Goal: Task Accomplishment & Management: Manage account settings

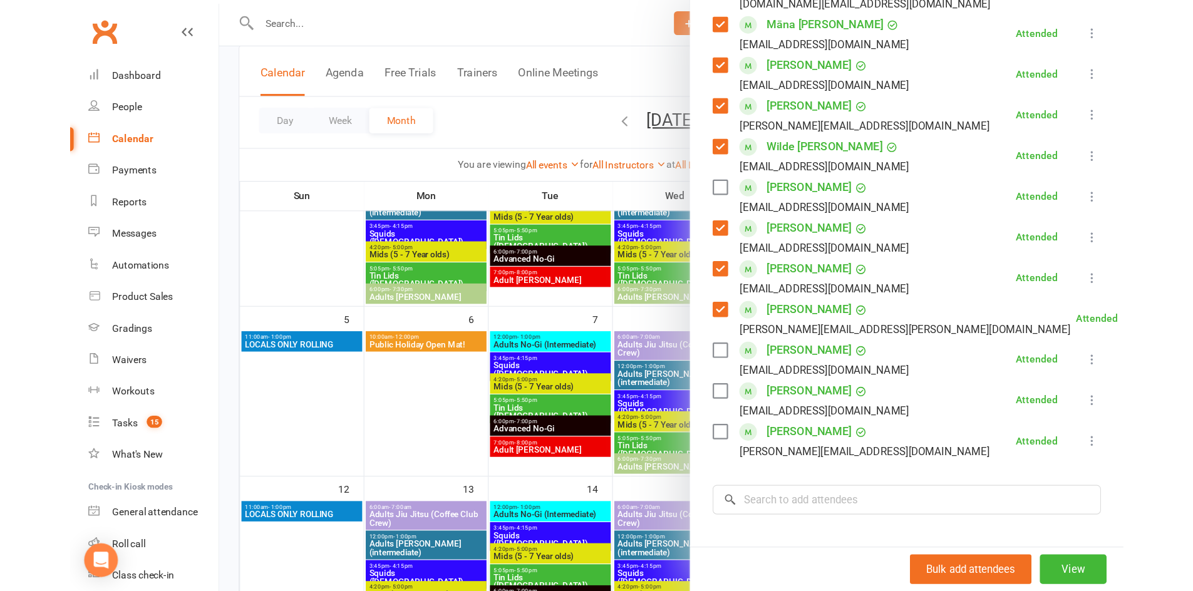
scroll to position [309, 0]
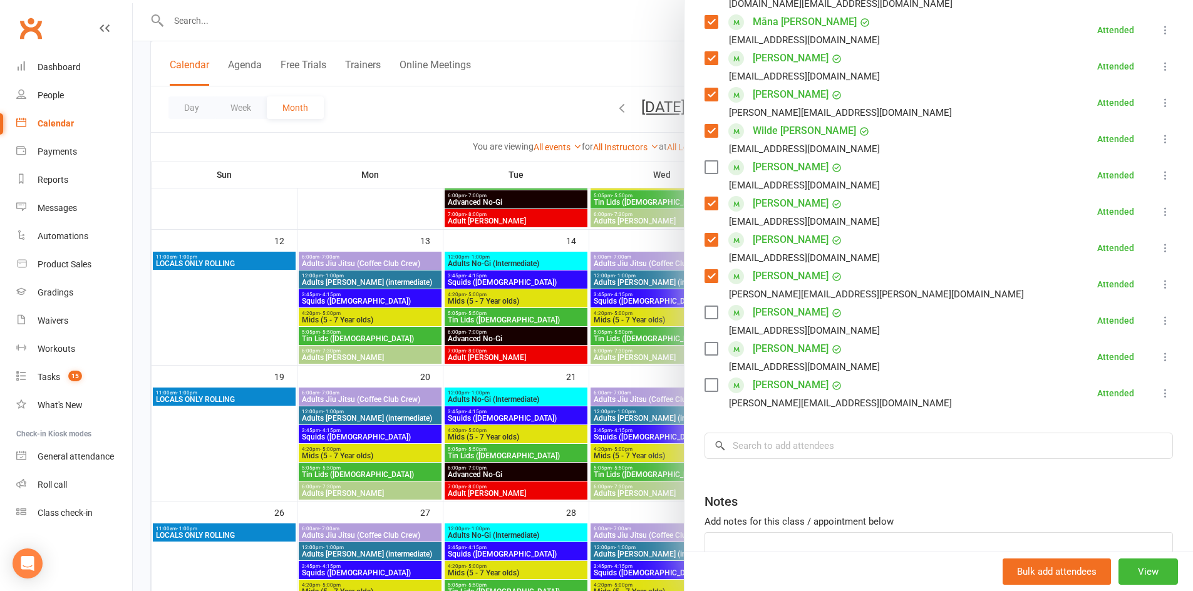
click at [520, 84] on div at bounding box center [663, 295] width 1060 height 591
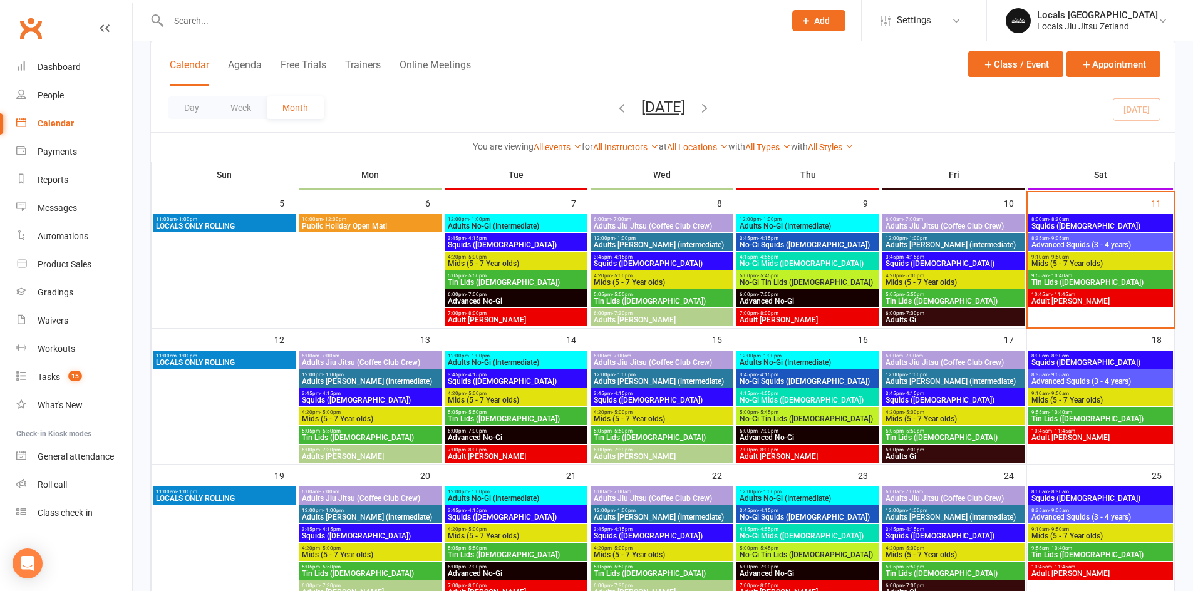
scroll to position [208, 0]
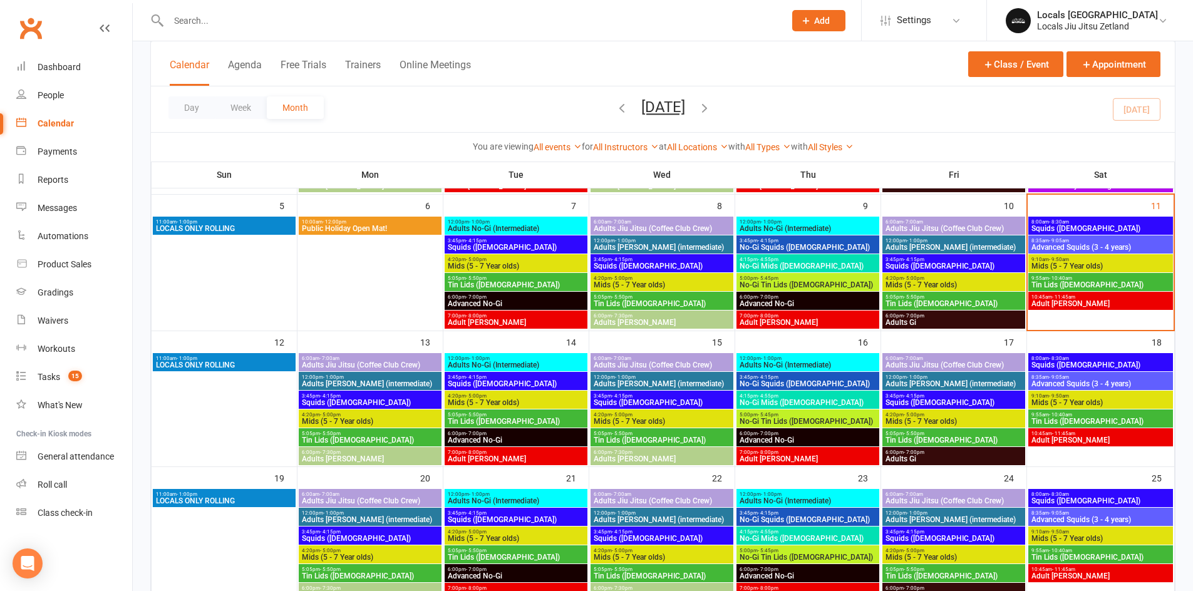
click at [938, 264] on span "Mids (5 - 7 Year olds)" at bounding box center [1100, 266] width 140 height 8
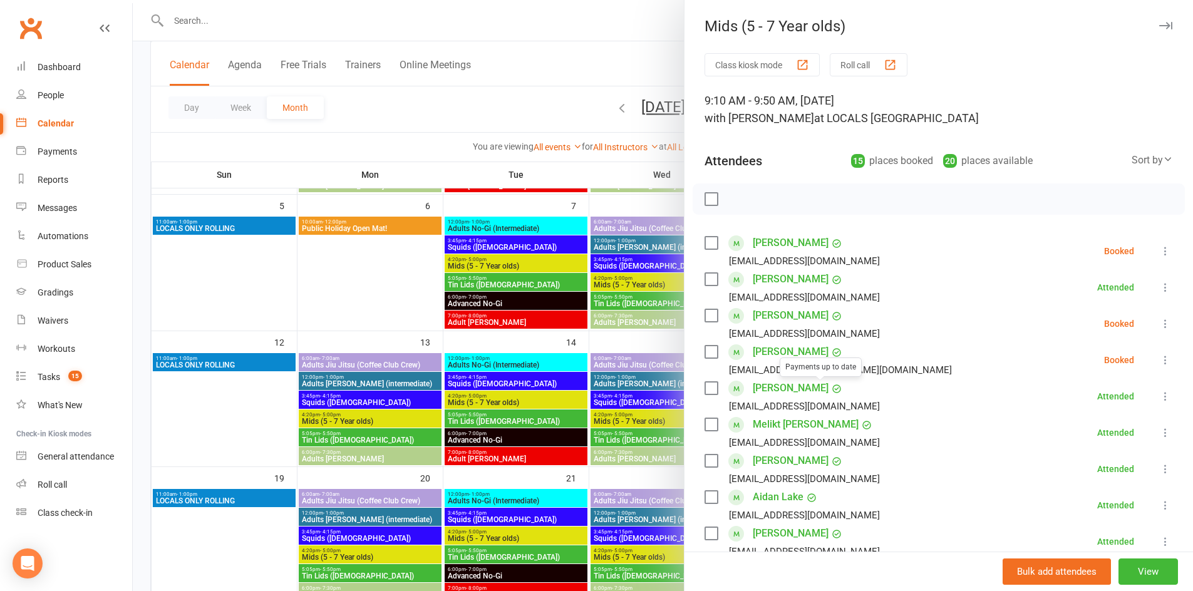
scroll to position [3, 0]
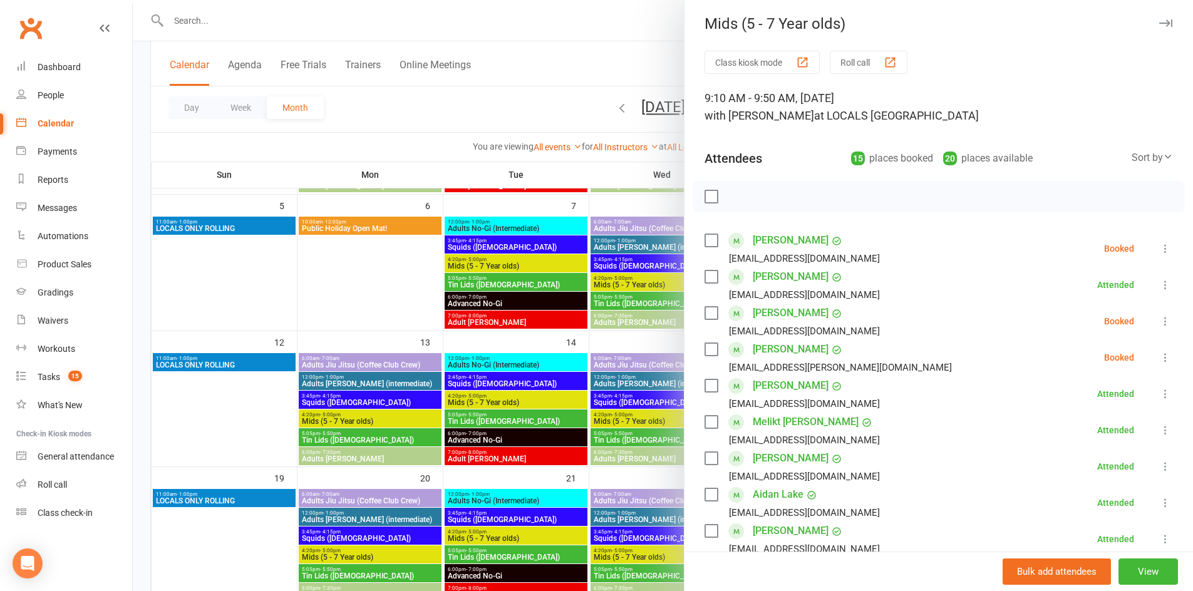
click at [710, 384] on label at bounding box center [710, 385] width 13 height 13
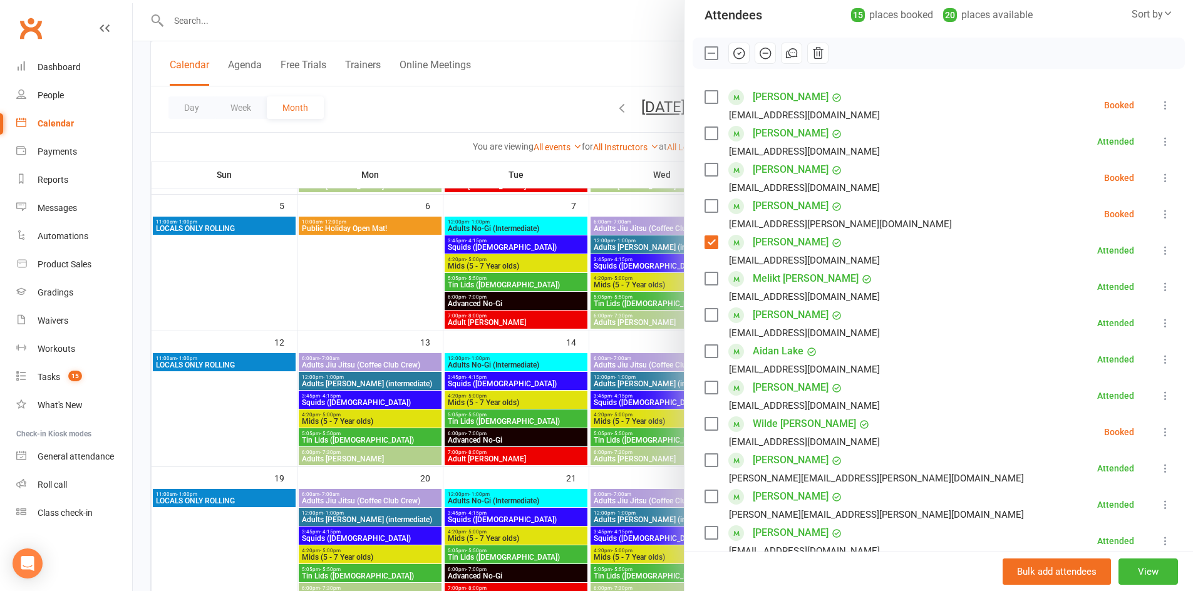
scroll to position [166, 0]
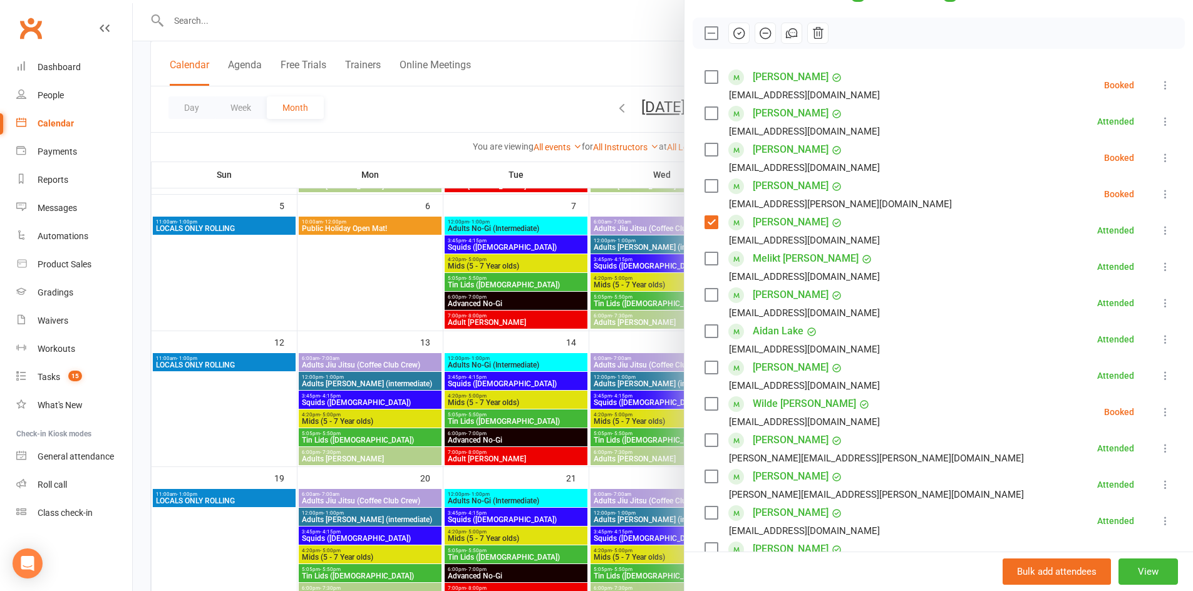
click at [709, 478] on label at bounding box center [710, 476] width 13 height 13
click at [704, 329] on label at bounding box center [710, 328] width 13 height 13
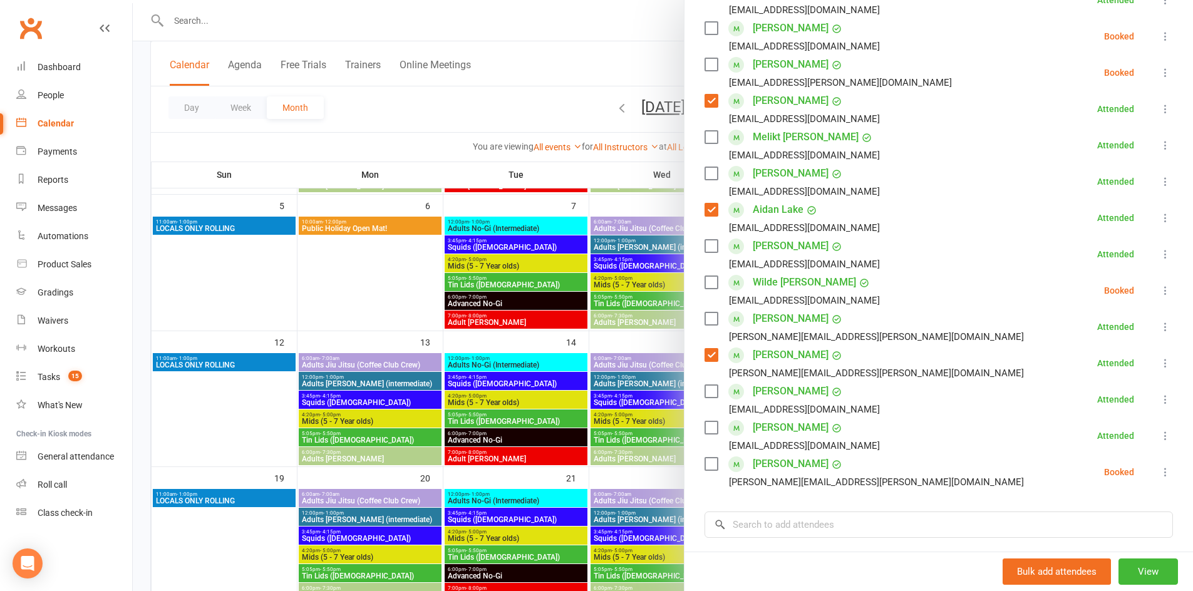
scroll to position [331, 0]
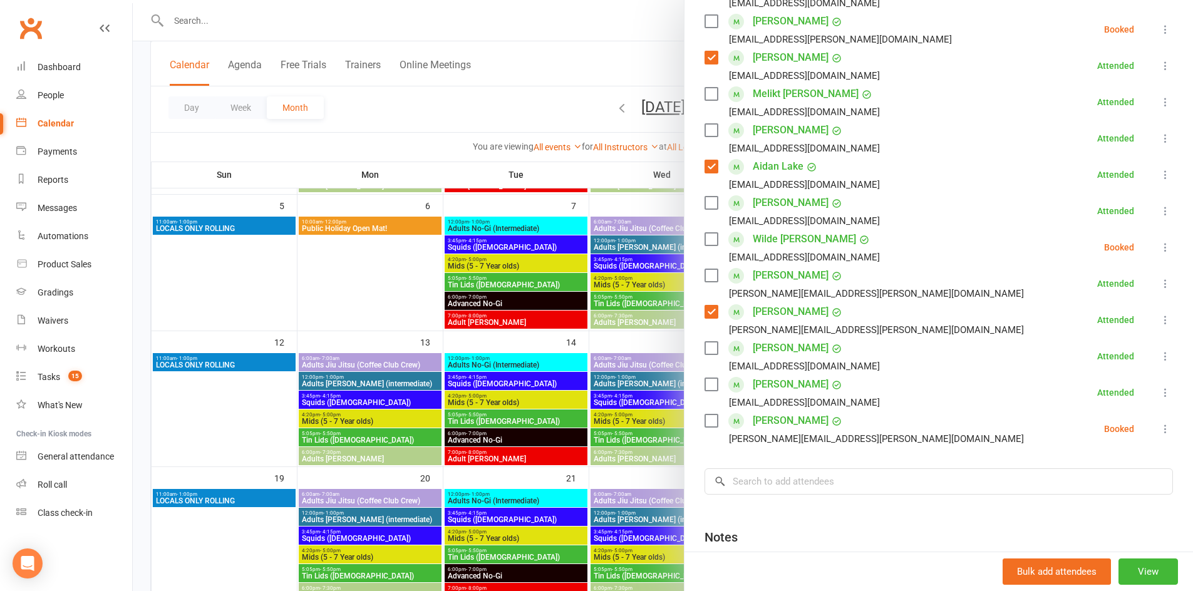
click at [707, 384] on label at bounding box center [710, 384] width 13 height 13
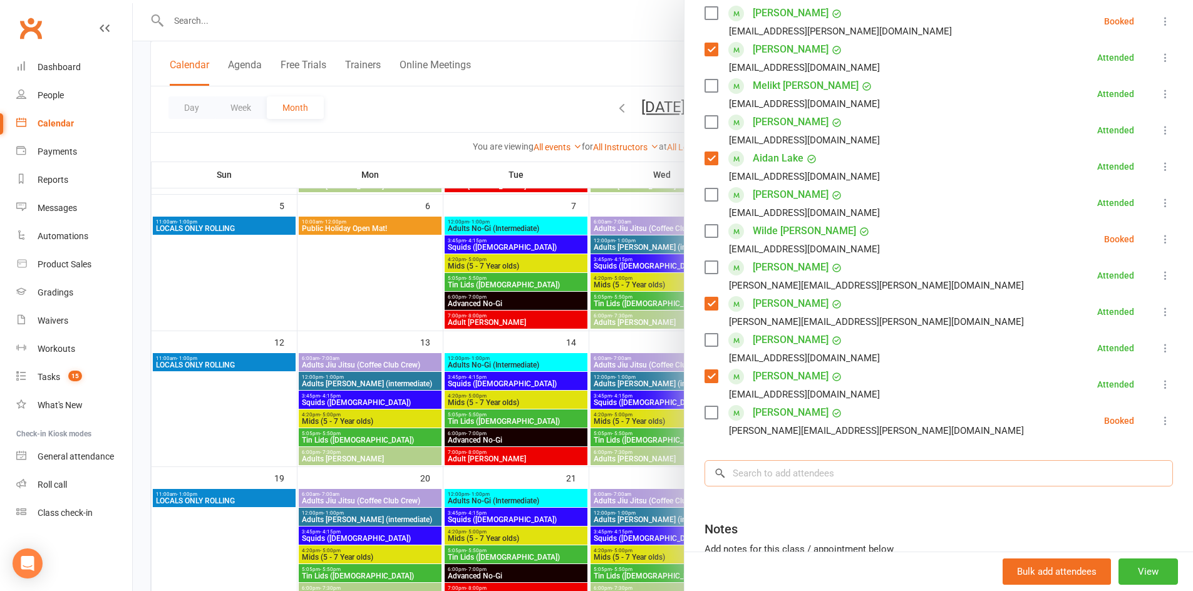
click at [817, 473] on input "search" at bounding box center [938, 473] width 468 height 26
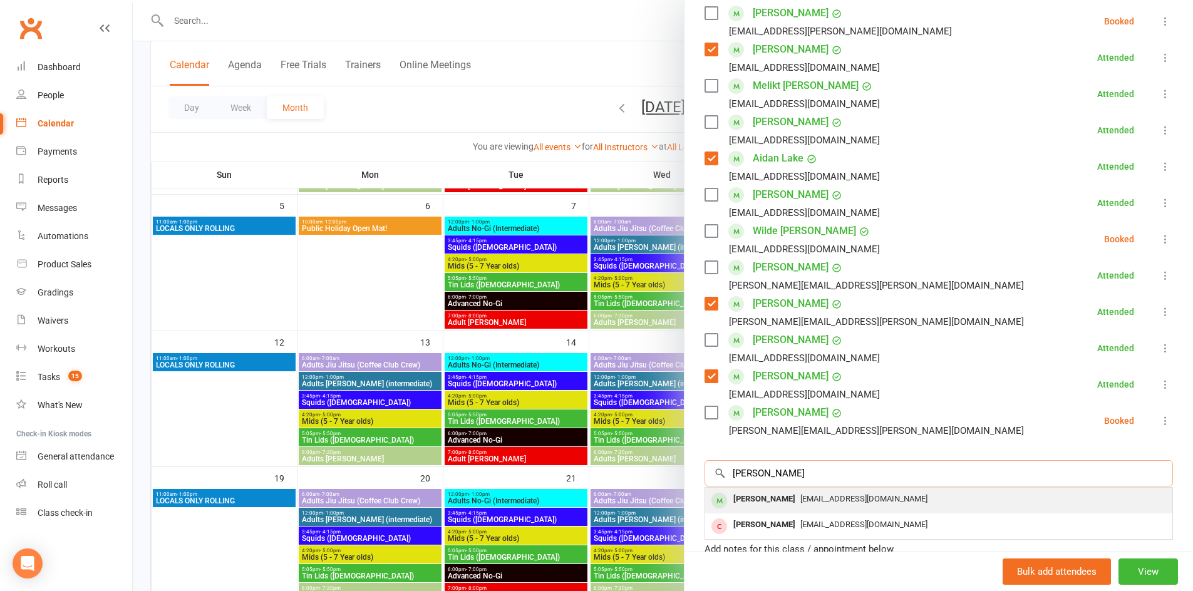
type input "[PERSON_NAME]"
click at [806, 497] on span "[EMAIL_ADDRESS][DOMAIN_NAME]" at bounding box center [863, 498] width 127 height 9
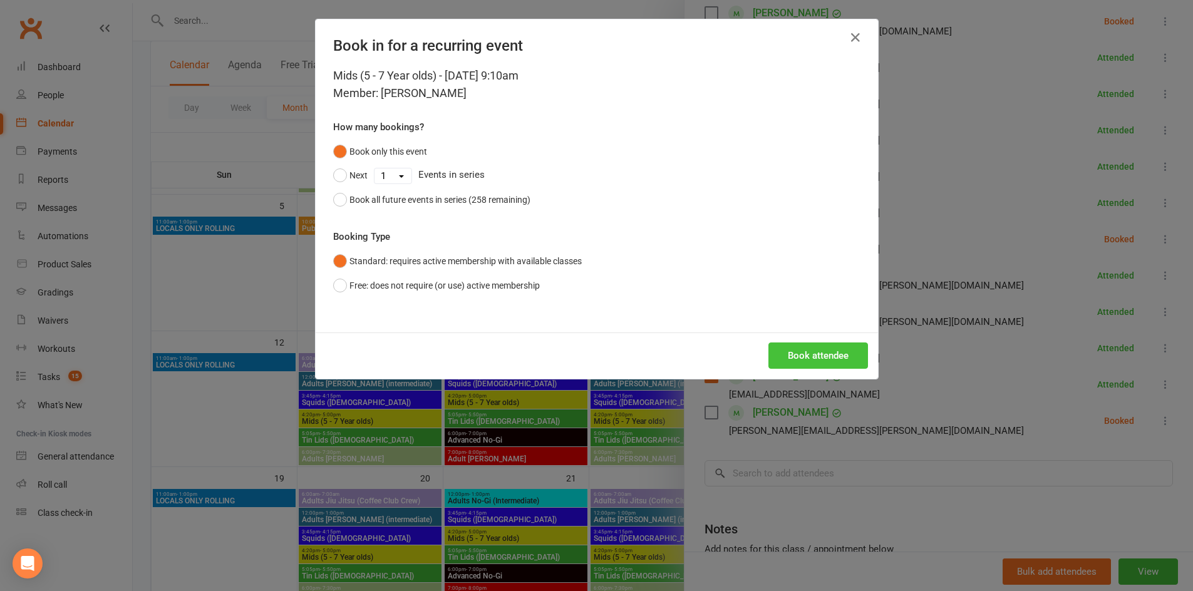
click at [809, 354] on button "Book attendee" at bounding box center [818, 355] width 100 height 26
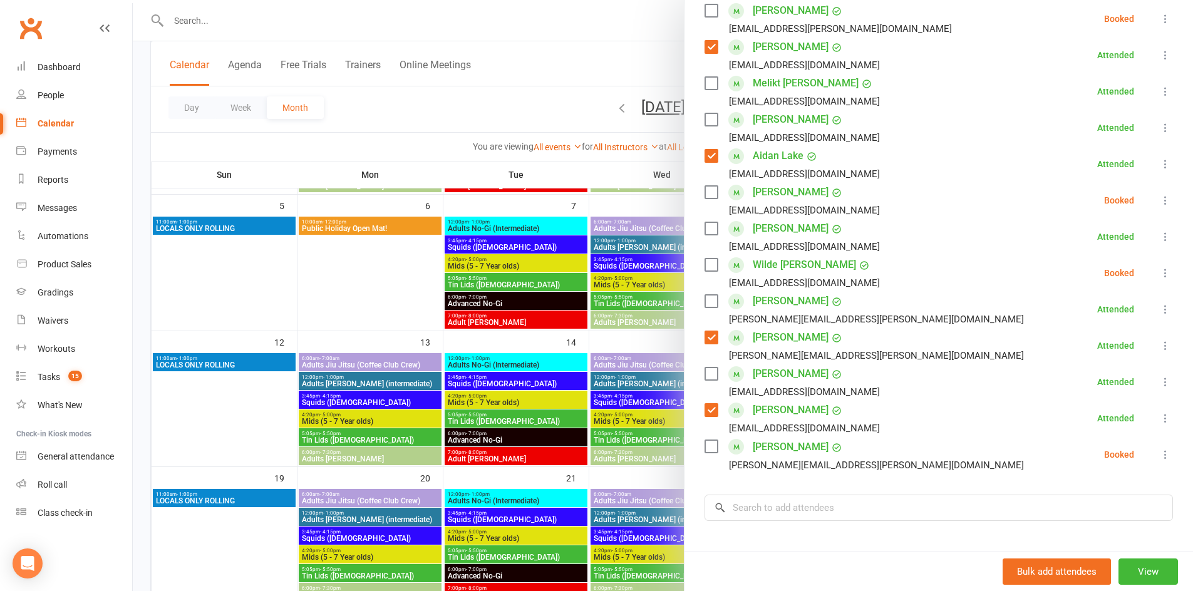
scroll to position [389, 0]
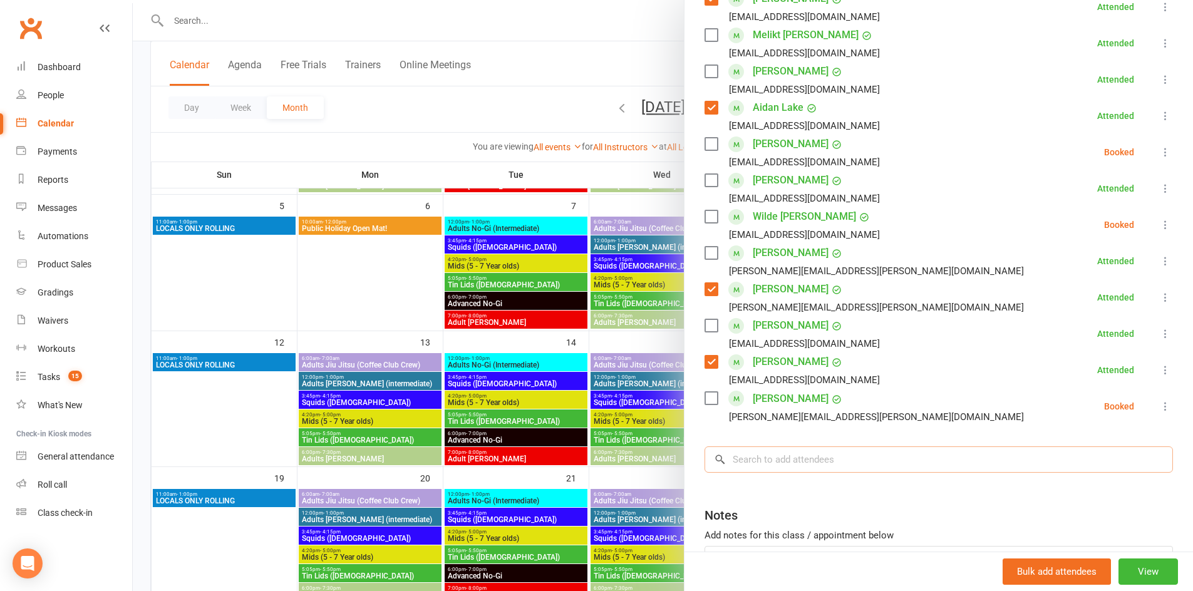
click at [774, 464] on input "search" at bounding box center [938, 459] width 468 height 26
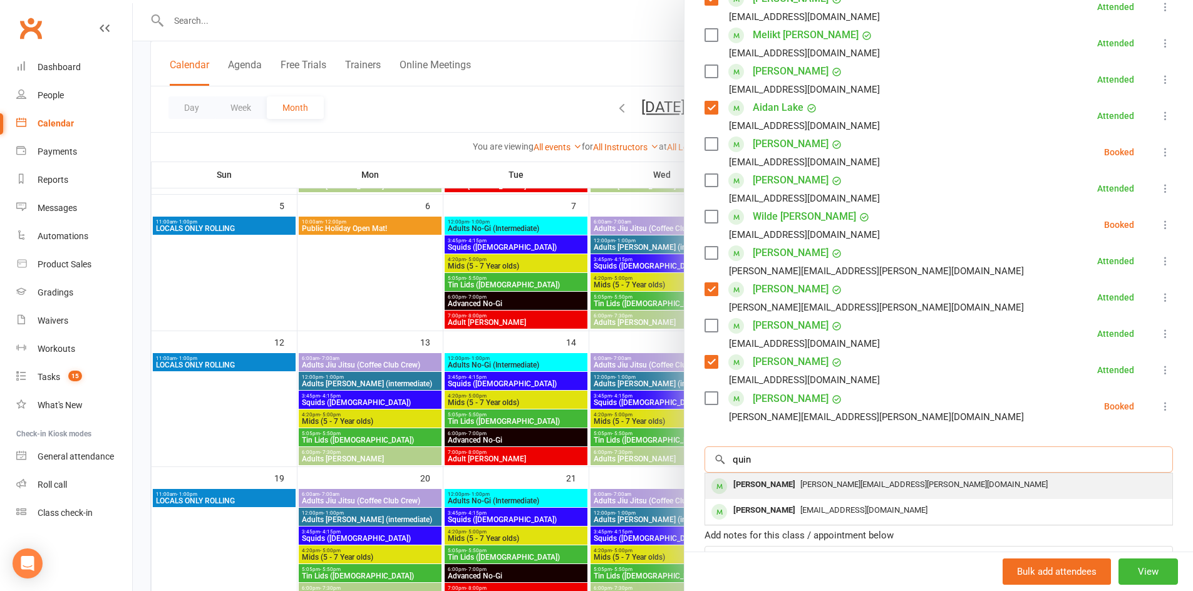
type input "quin"
click at [773, 480] on div "Class kiosk mode Roll call 9:10 AM - 9:50 AM, [DATE] with [PERSON_NAME] at LOCA…" at bounding box center [938, 157] width 508 height 986
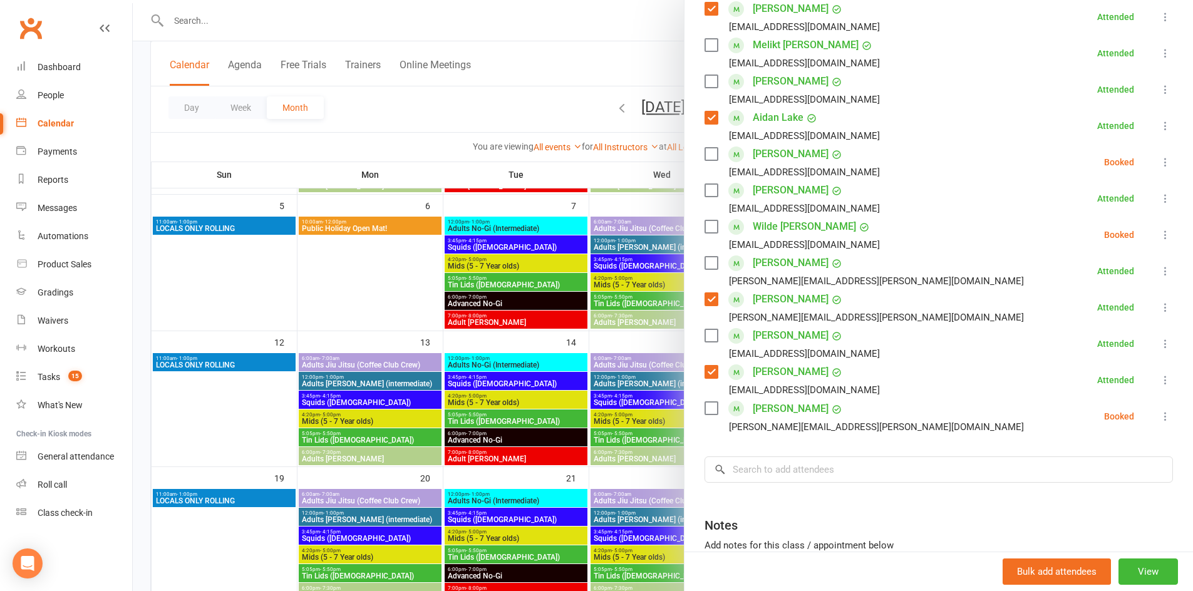
scroll to position [380, 0]
click at [803, 468] on input "search" at bounding box center [938, 469] width 468 height 26
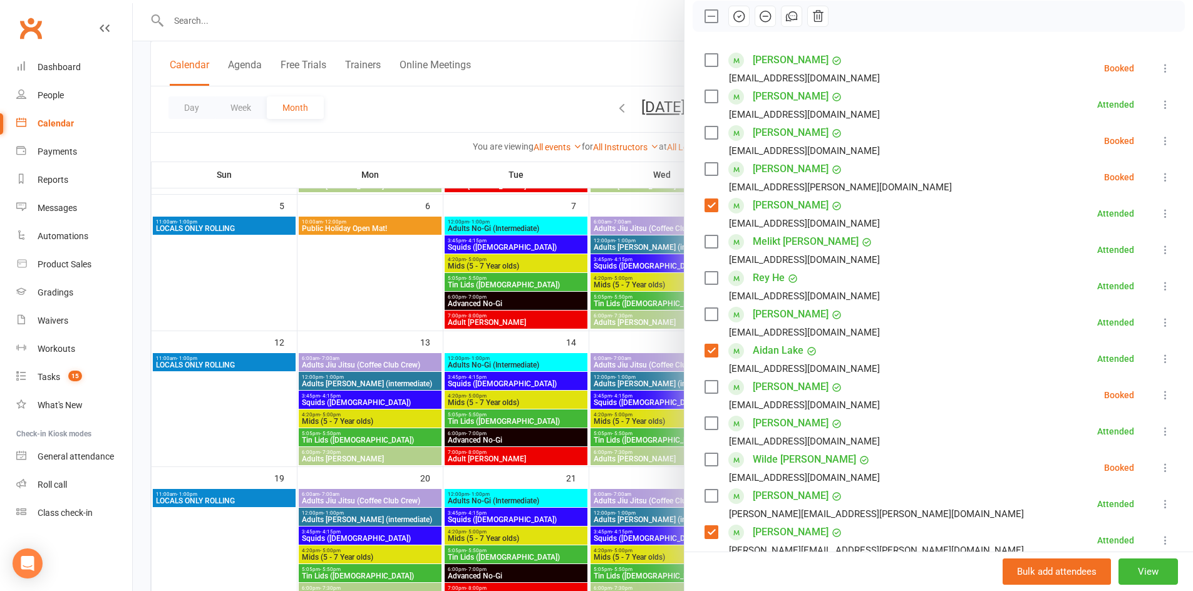
scroll to position [425, 0]
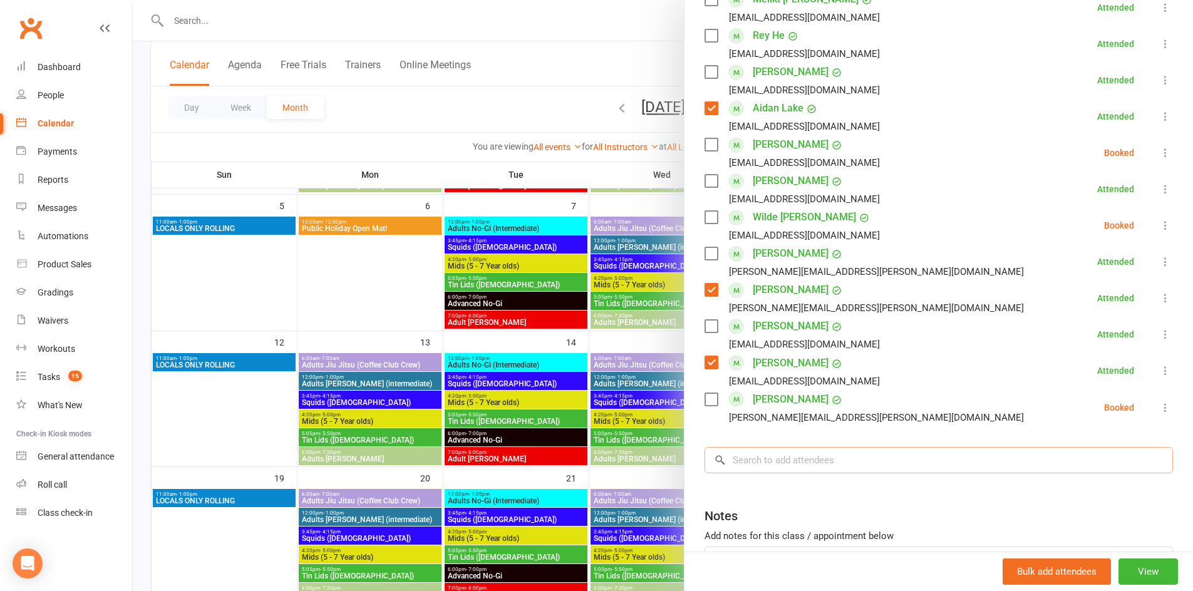
click at [804, 463] on input "search" at bounding box center [938, 460] width 468 height 26
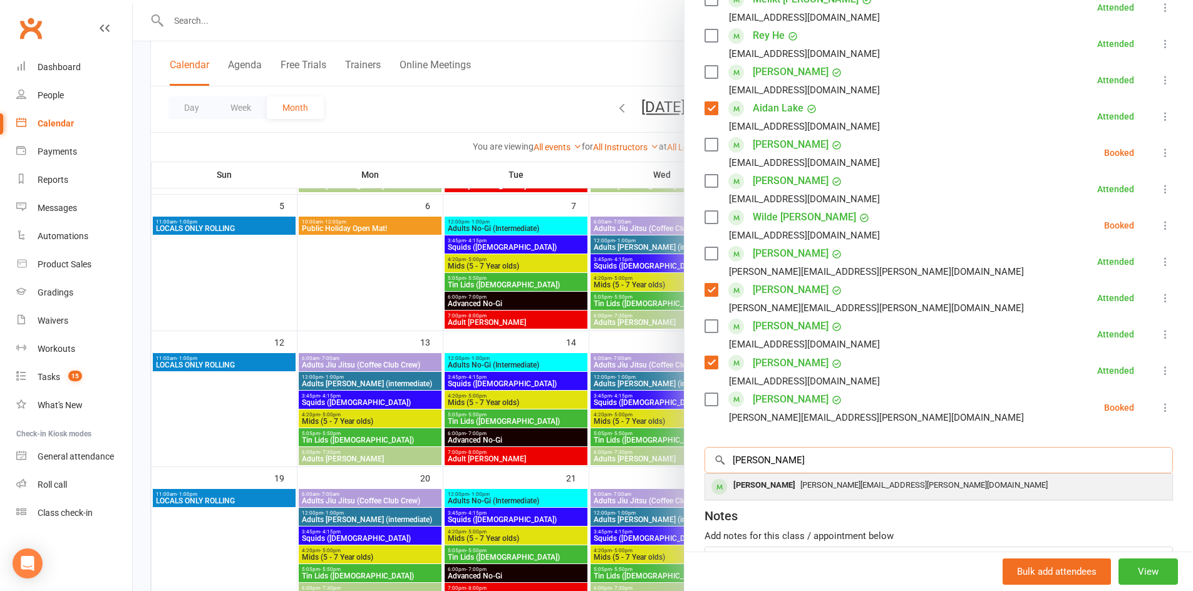
type input "[PERSON_NAME]"
click at [804, 493] on div "[PERSON_NAME][EMAIL_ADDRESS][PERSON_NAME][DOMAIN_NAME]" at bounding box center [938, 485] width 457 height 18
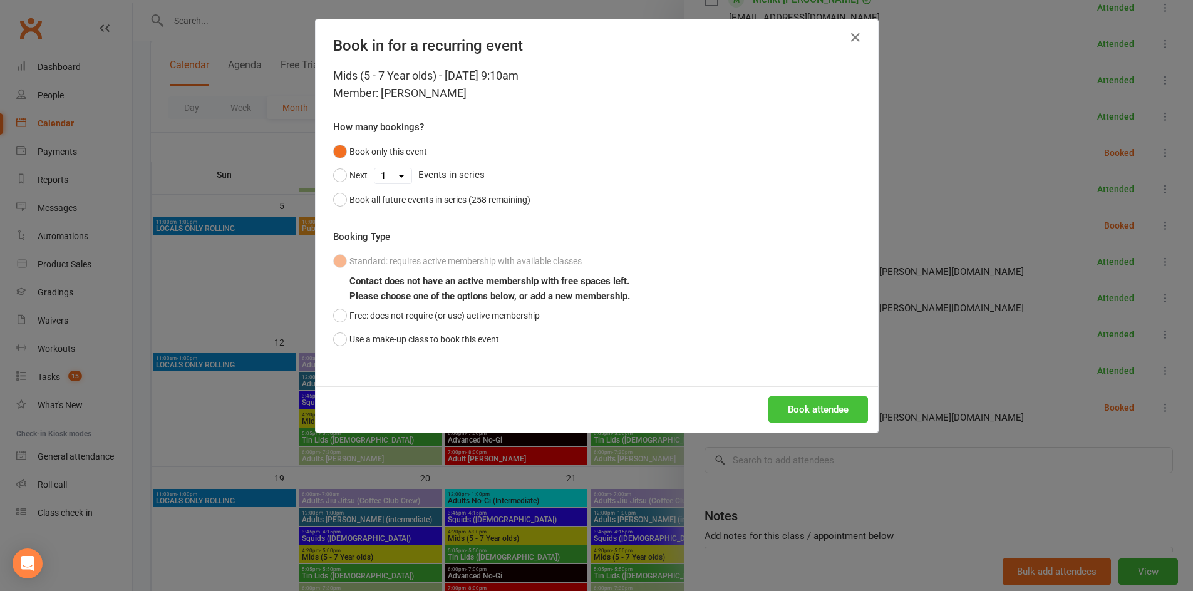
click at [803, 412] on button "Book attendee" at bounding box center [818, 409] width 100 height 26
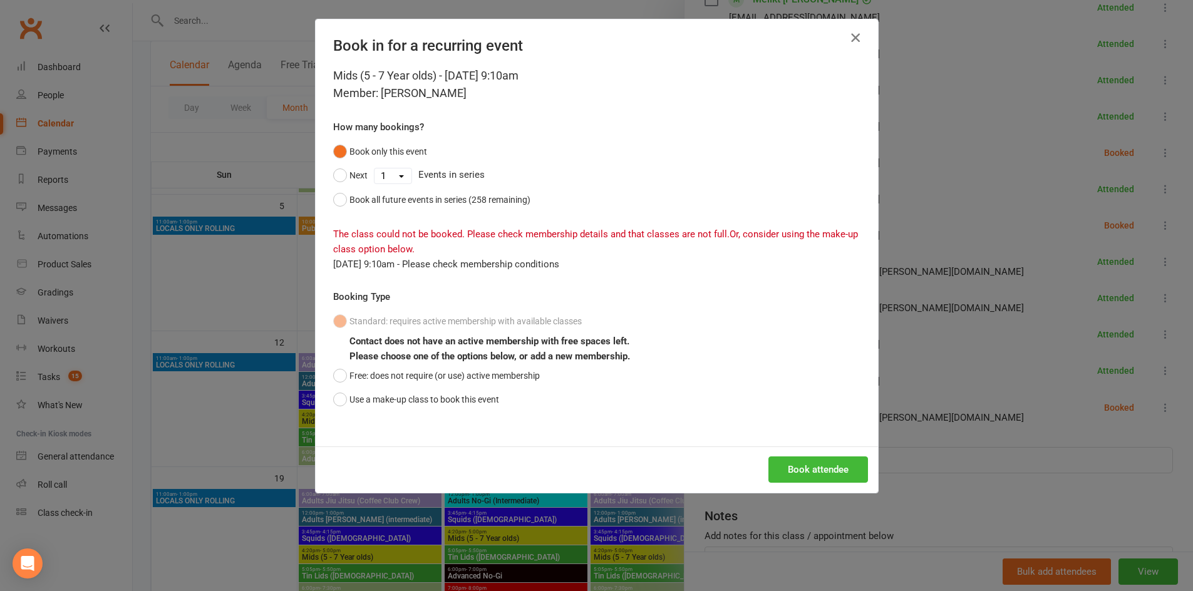
click at [848, 35] on icon "button" at bounding box center [855, 37] width 15 height 15
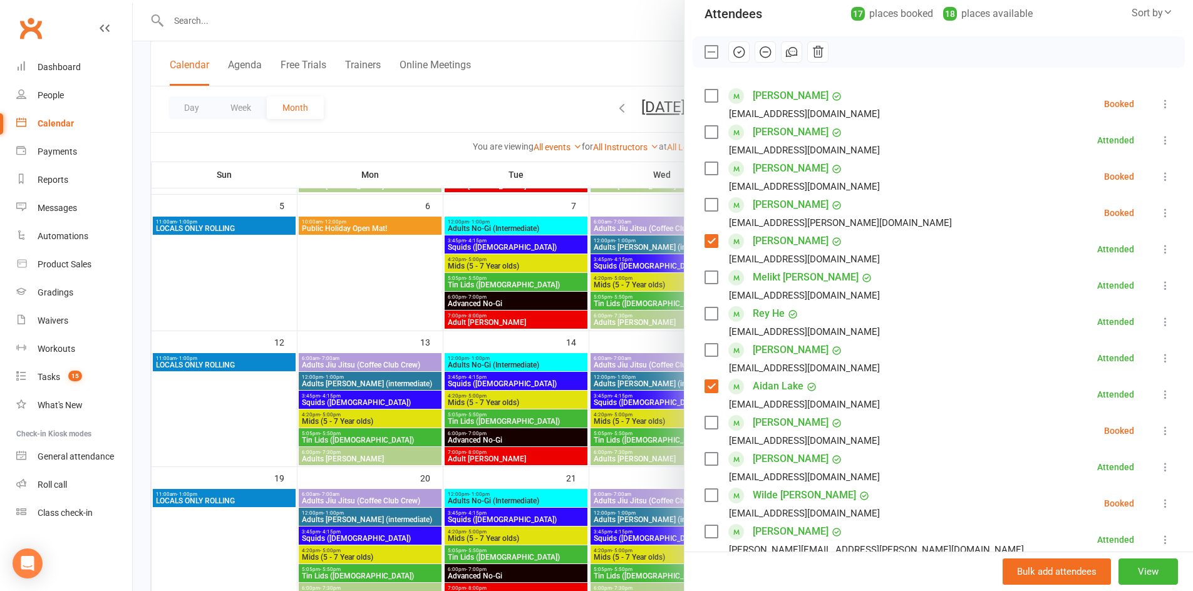
scroll to position [123, 0]
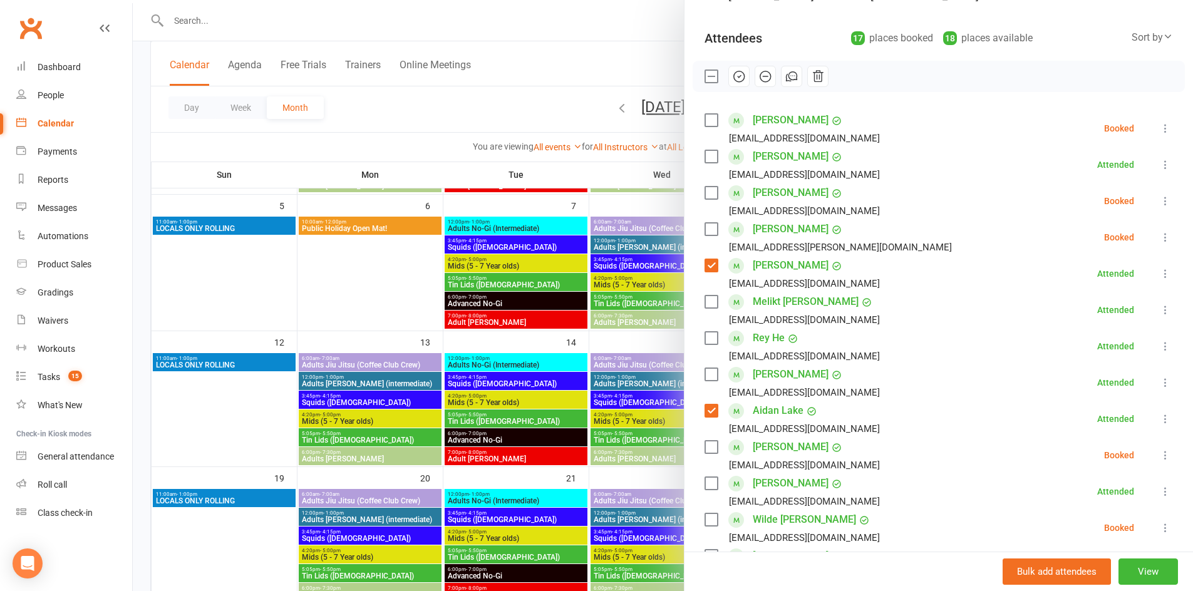
click at [711, 377] on label at bounding box center [710, 374] width 13 height 13
click at [704, 155] on label at bounding box center [710, 156] width 13 height 13
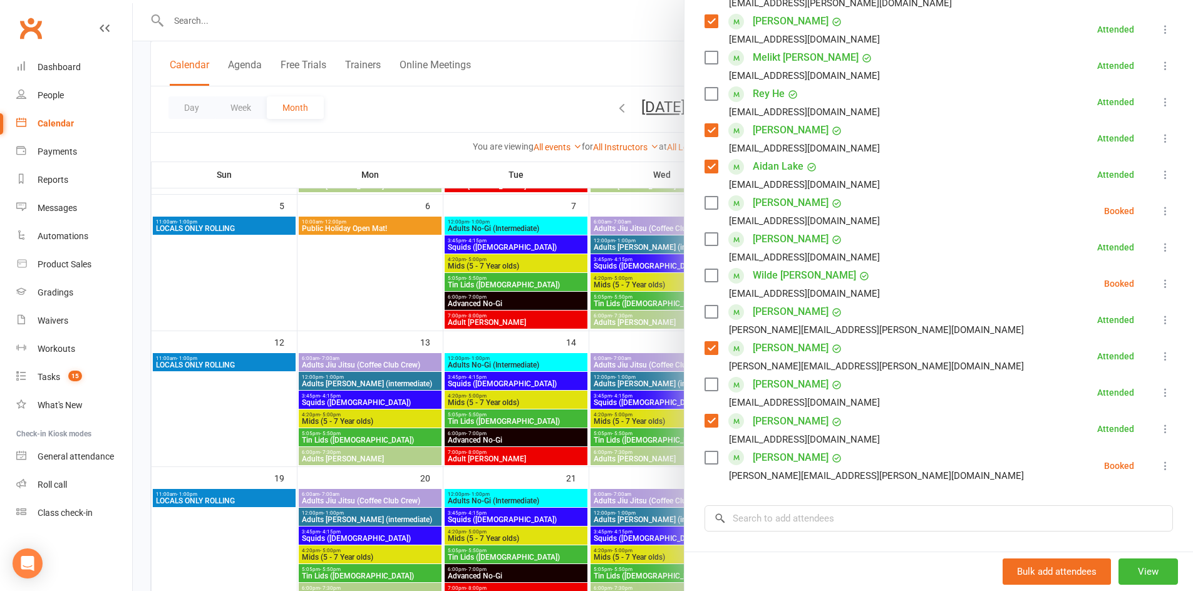
scroll to position [373, 0]
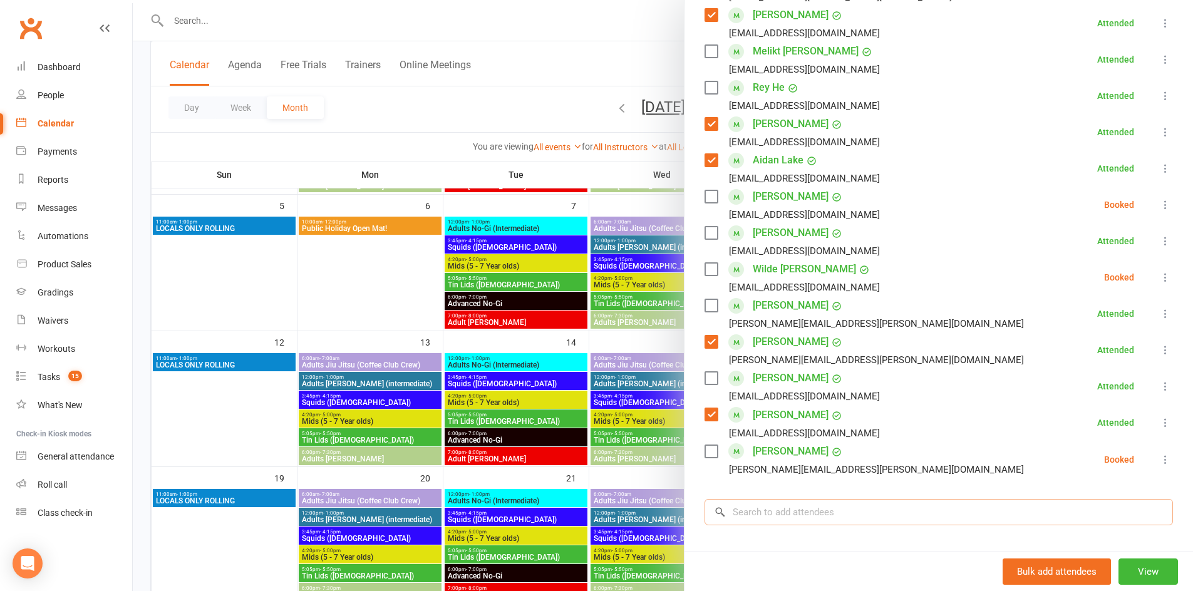
click at [803, 513] on input "search" at bounding box center [938, 512] width 468 height 26
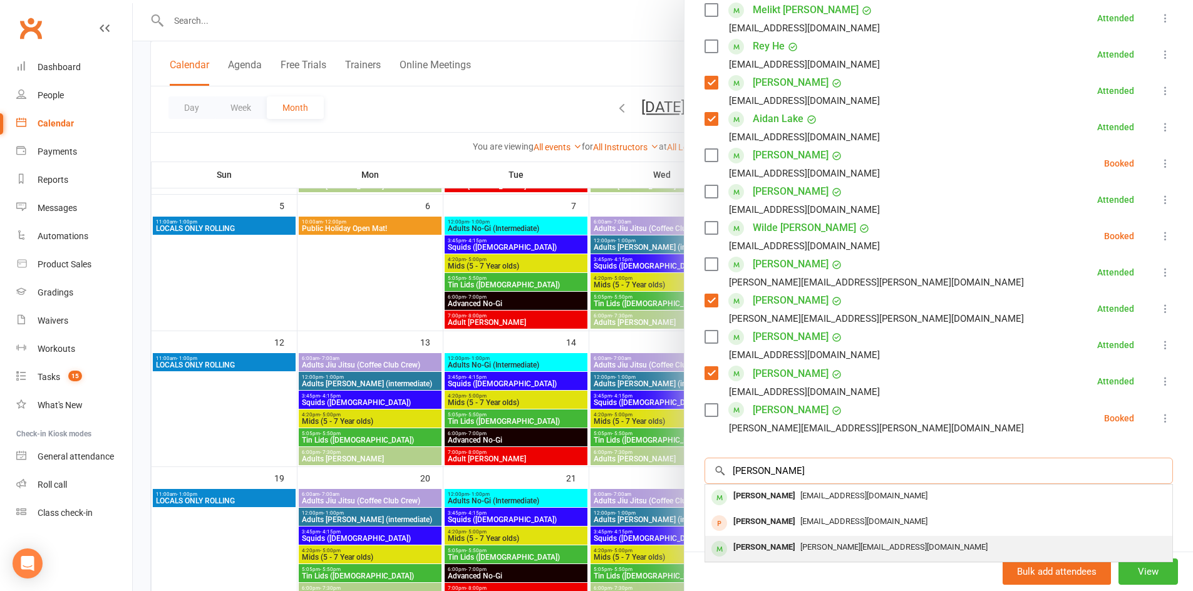
scroll to position [415, 0]
type input "[PERSON_NAME]"
click at [812, 526] on span "[PERSON_NAME][EMAIL_ADDRESS][DOMAIN_NAME]" at bounding box center [893, 546] width 187 height 9
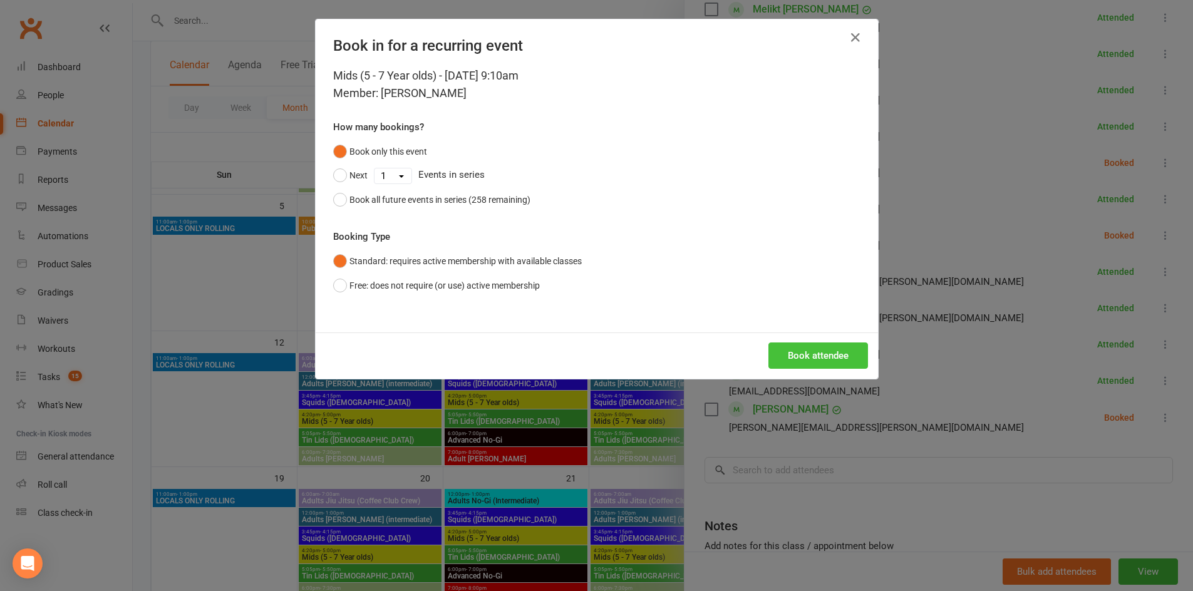
click at [803, 355] on button "Book attendee" at bounding box center [818, 355] width 100 height 26
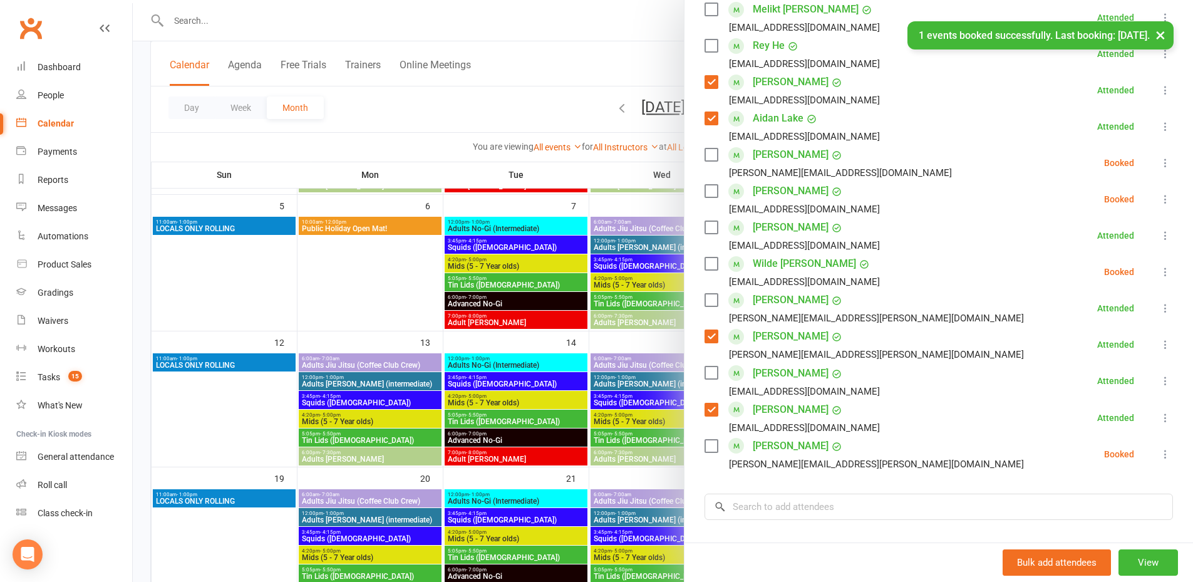
click at [711, 192] on label at bounding box center [710, 191] width 13 height 13
drag, startPoint x: 706, startPoint y: 155, endPoint x: 916, endPoint y: 141, distance: 210.8
click at [707, 154] on label at bounding box center [710, 154] width 13 height 13
click at [938, 162] on icon at bounding box center [1165, 163] width 13 height 13
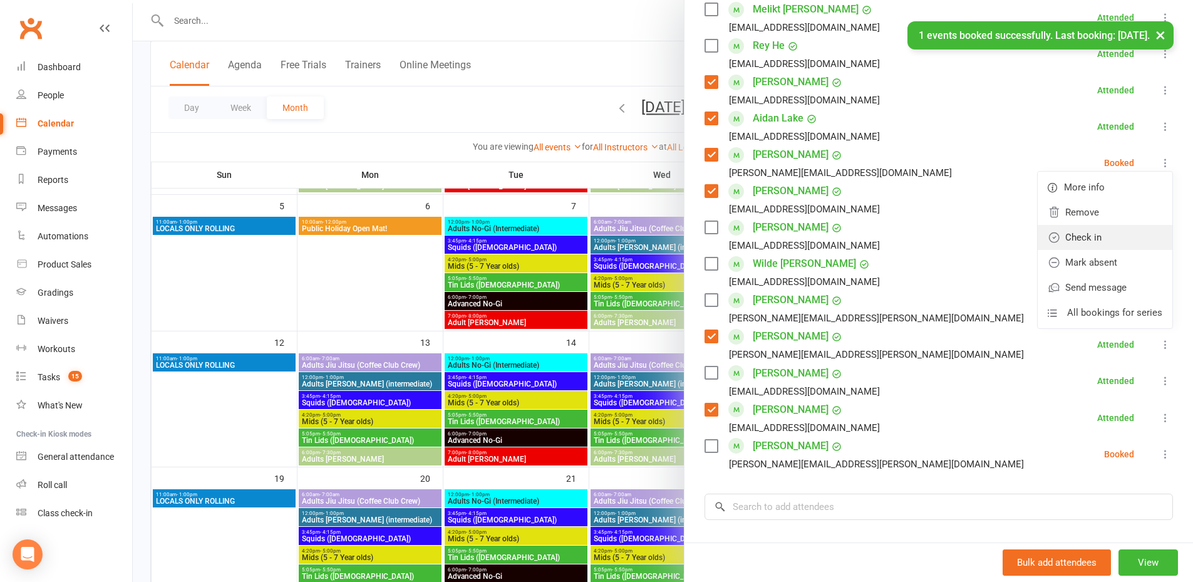
click at [938, 235] on link "Check in" at bounding box center [1104, 237] width 135 height 25
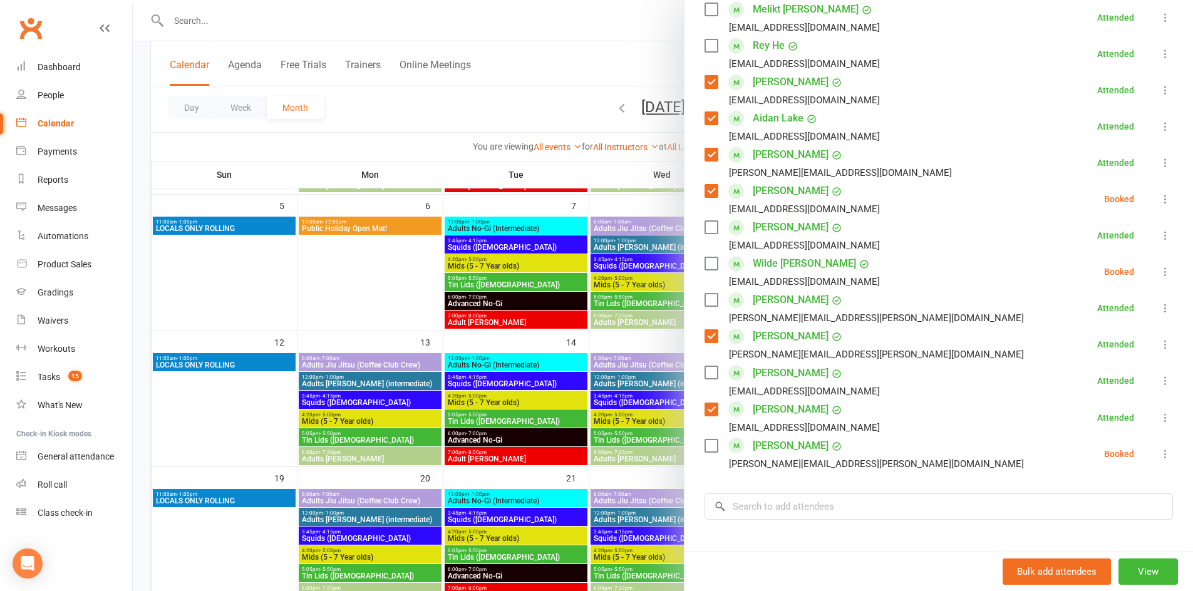
click at [938, 199] on icon at bounding box center [1165, 199] width 13 height 13
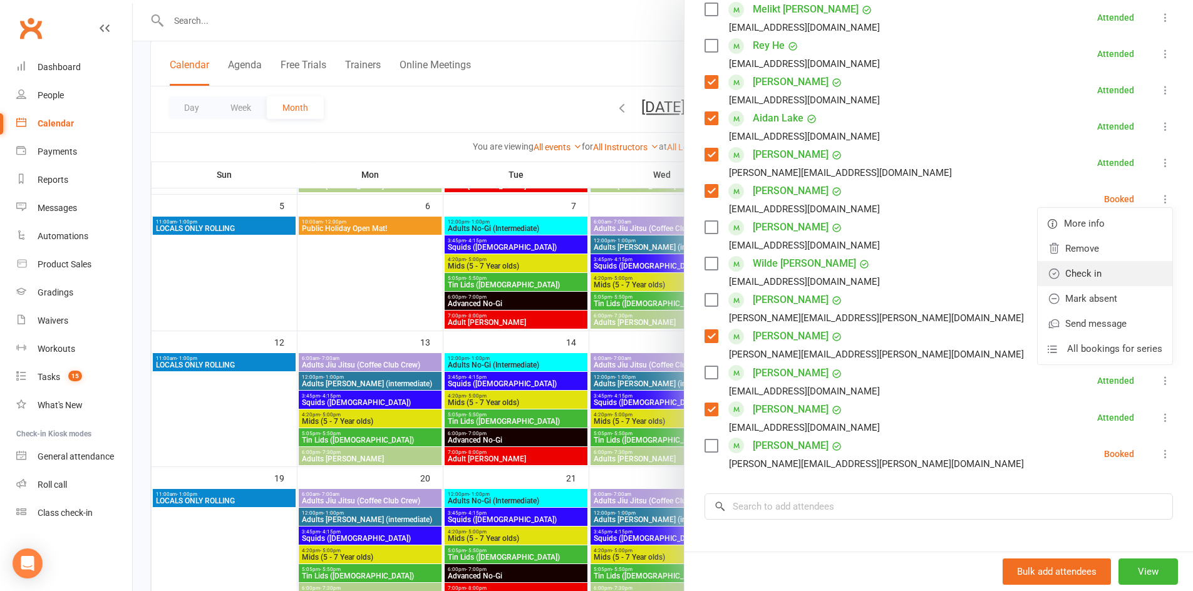
click at [938, 269] on link "Check in" at bounding box center [1104, 273] width 135 height 25
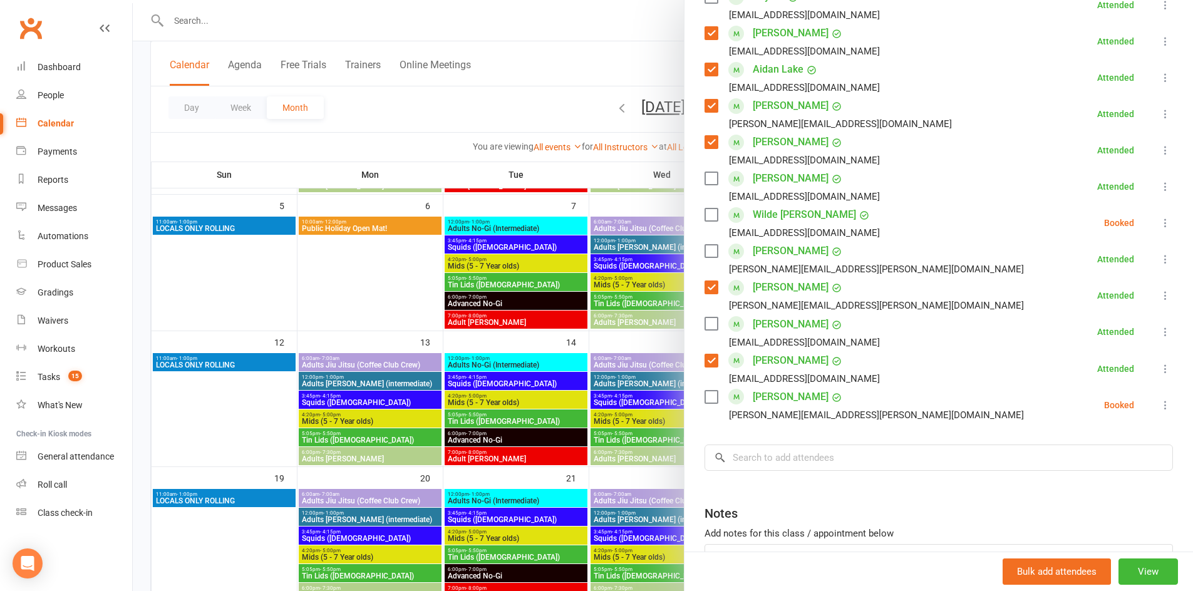
scroll to position [560, 0]
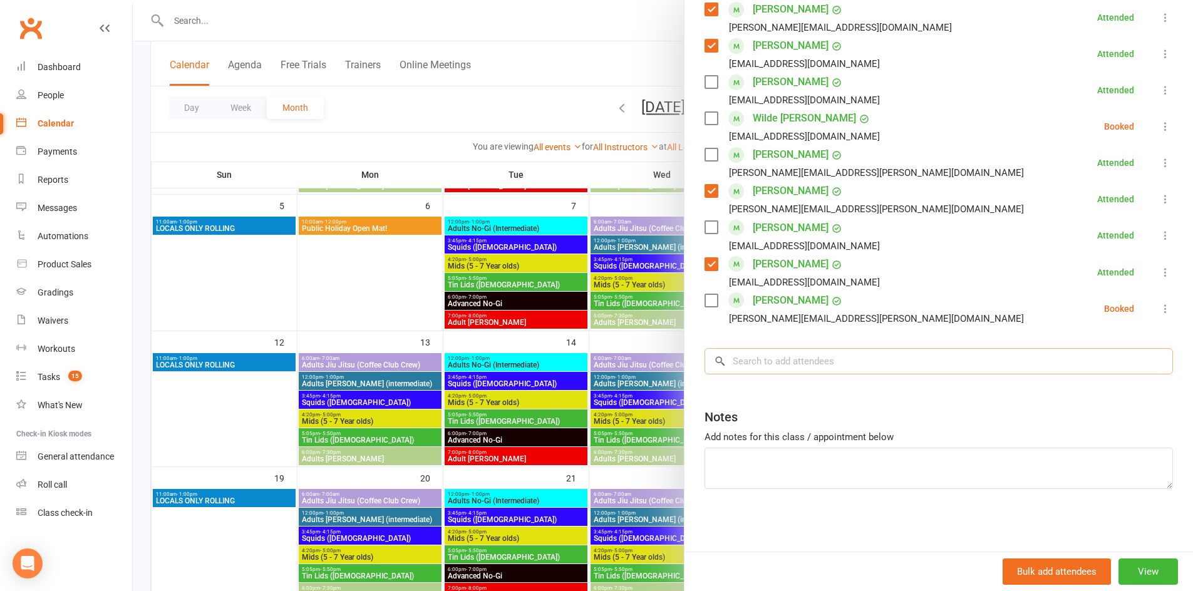
click at [879, 366] on input "search" at bounding box center [938, 361] width 468 height 26
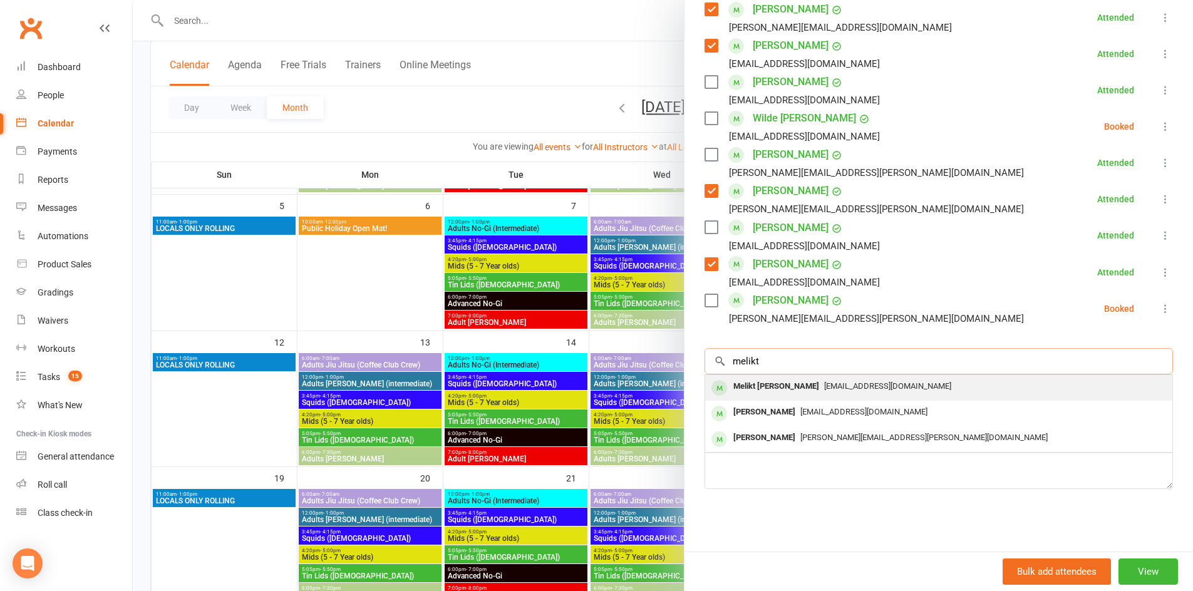
type input "melikt"
click at [876, 377] on div "Class kiosk mode Roll call 9:10 AM - 9:50 AM, [DATE] with [PERSON_NAME] at LOCA…" at bounding box center [938, 22] width 508 height 1059
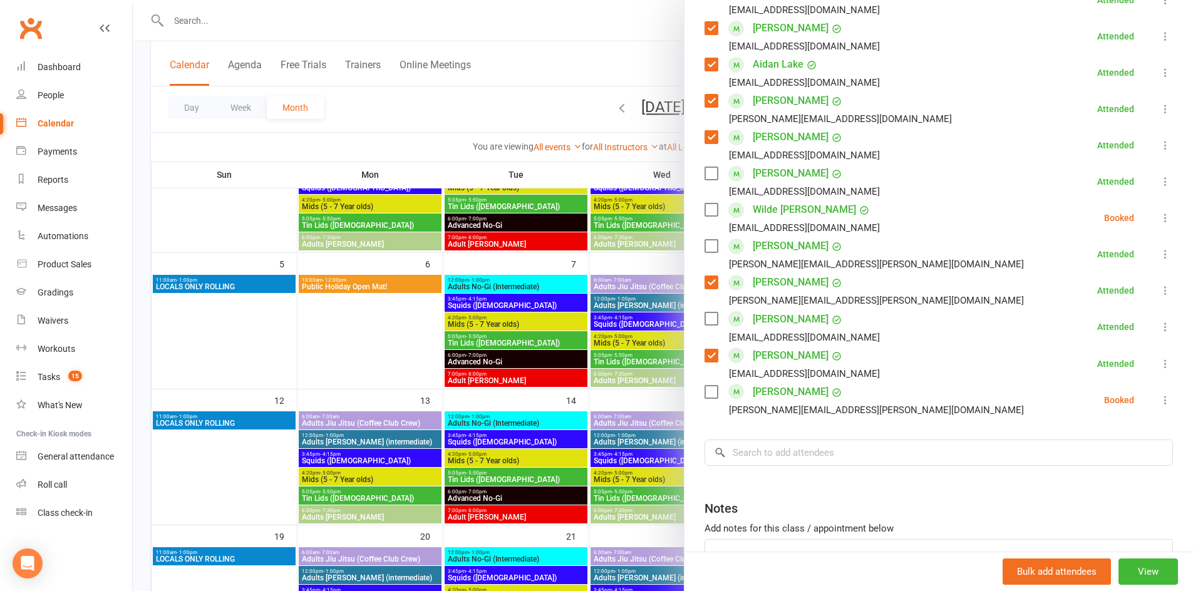
scroll to position [536, 0]
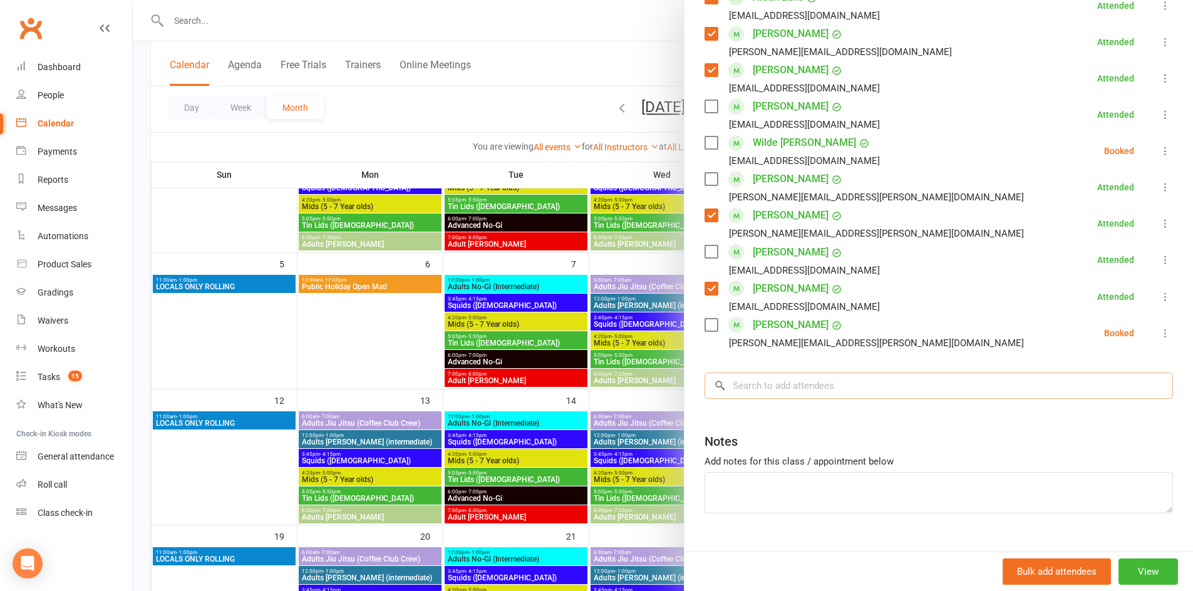
click at [832, 387] on input "search" at bounding box center [938, 385] width 468 height 26
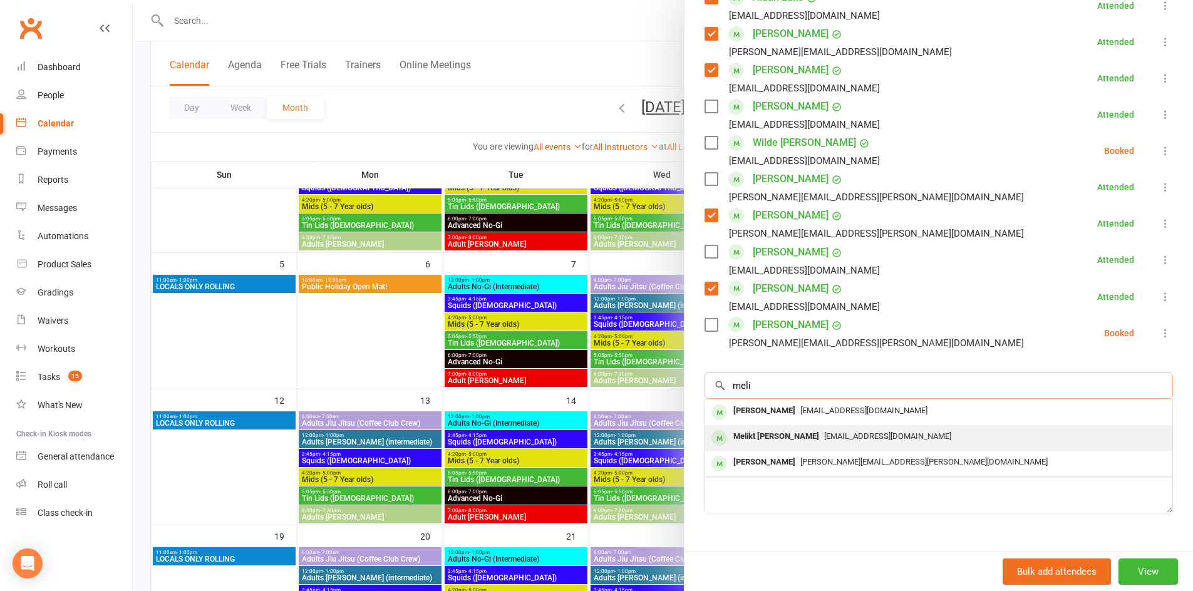
type input "meli"
click at [803, 443] on div "[EMAIL_ADDRESS][DOMAIN_NAME]" at bounding box center [938, 437] width 457 height 18
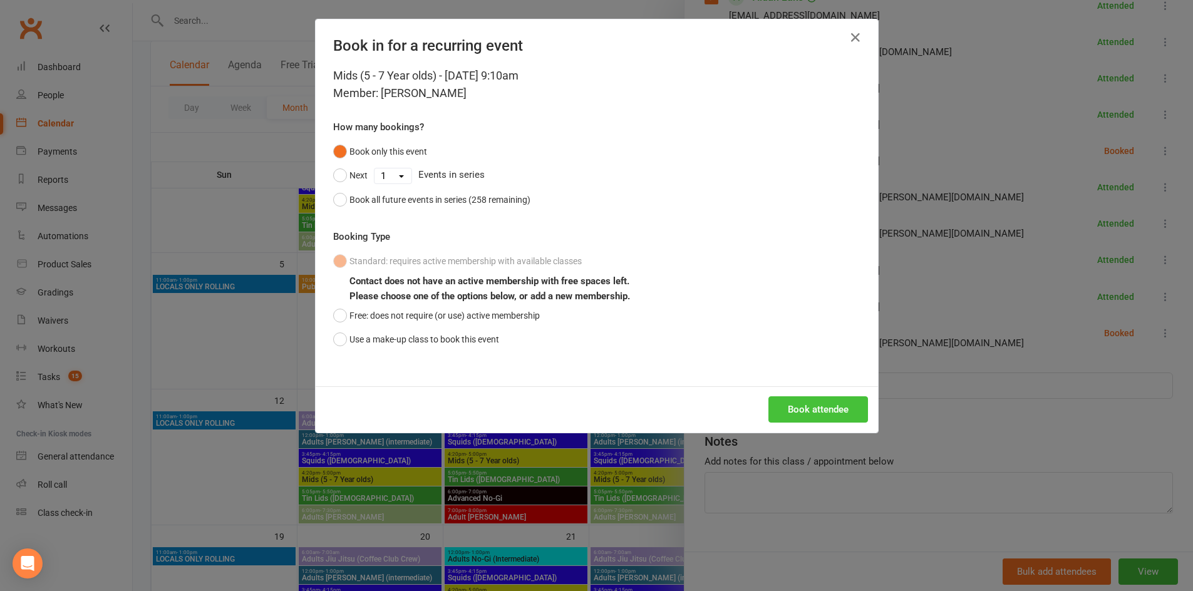
click at [838, 406] on button "Book attendee" at bounding box center [818, 409] width 100 height 26
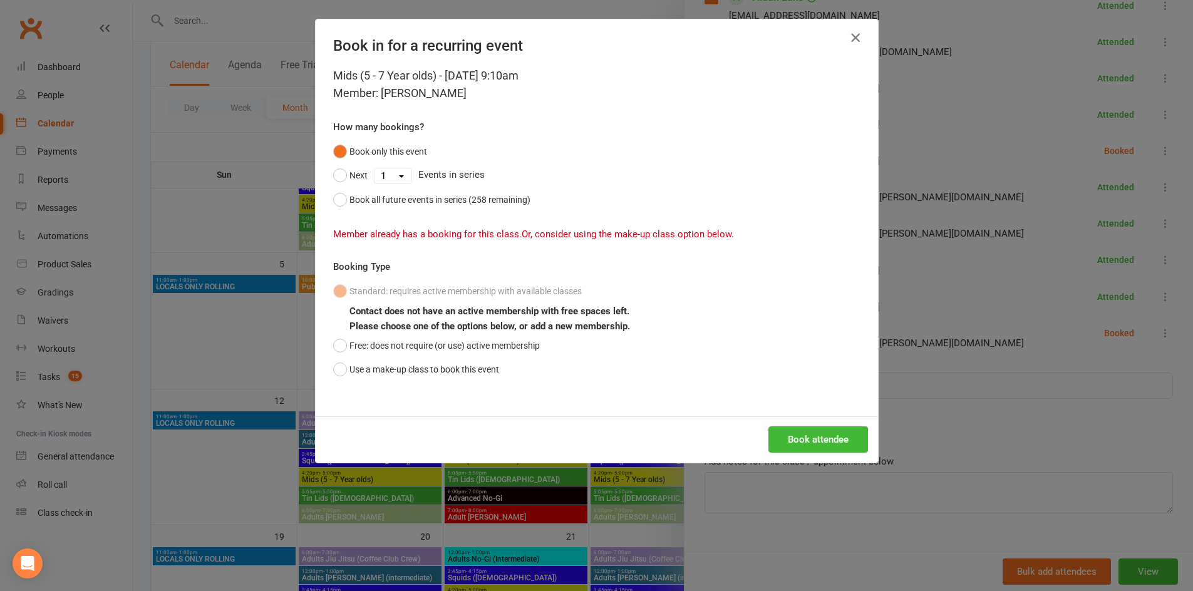
click at [852, 36] on icon "button" at bounding box center [855, 37] width 15 height 15
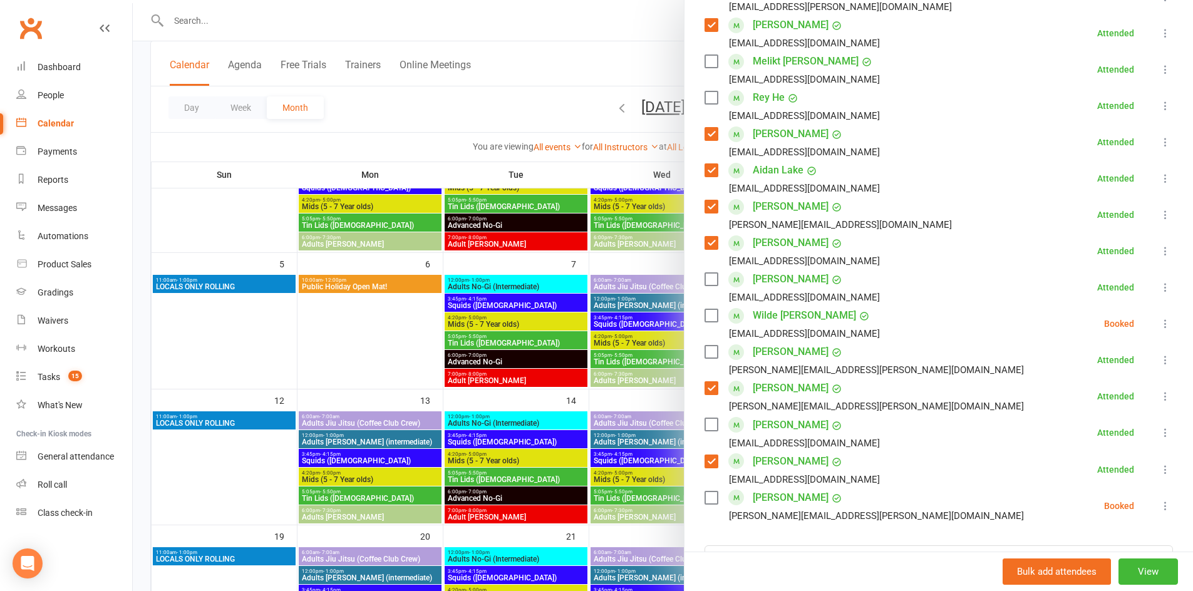
scroll to position [329, 0]
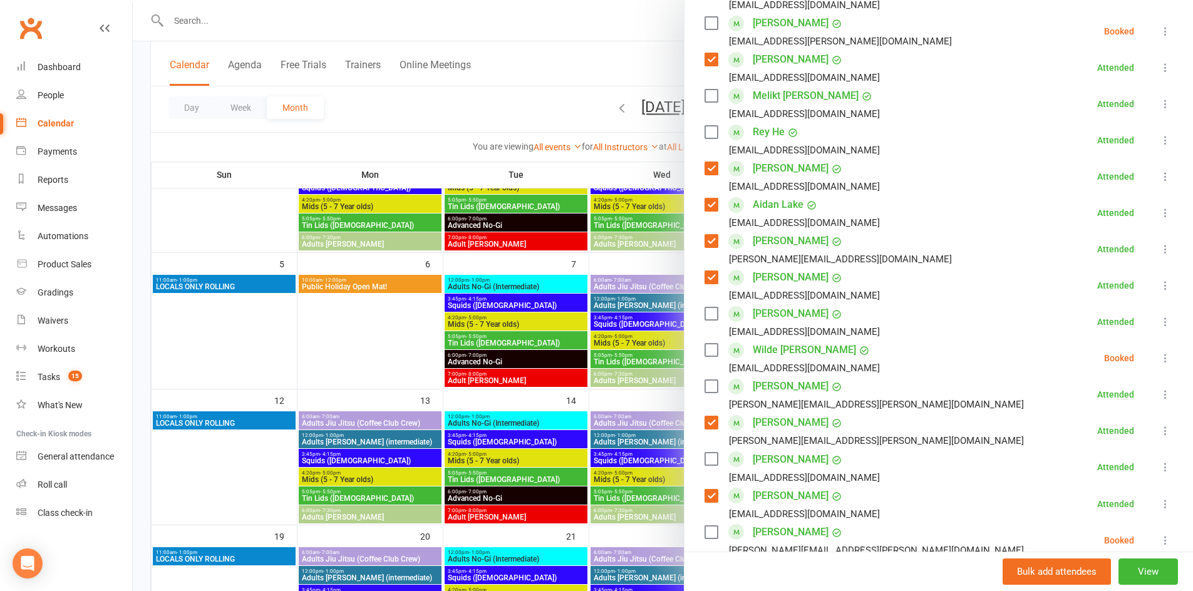
click at [704, 93] on label at bounding box center [710, 96] width 13 height 13
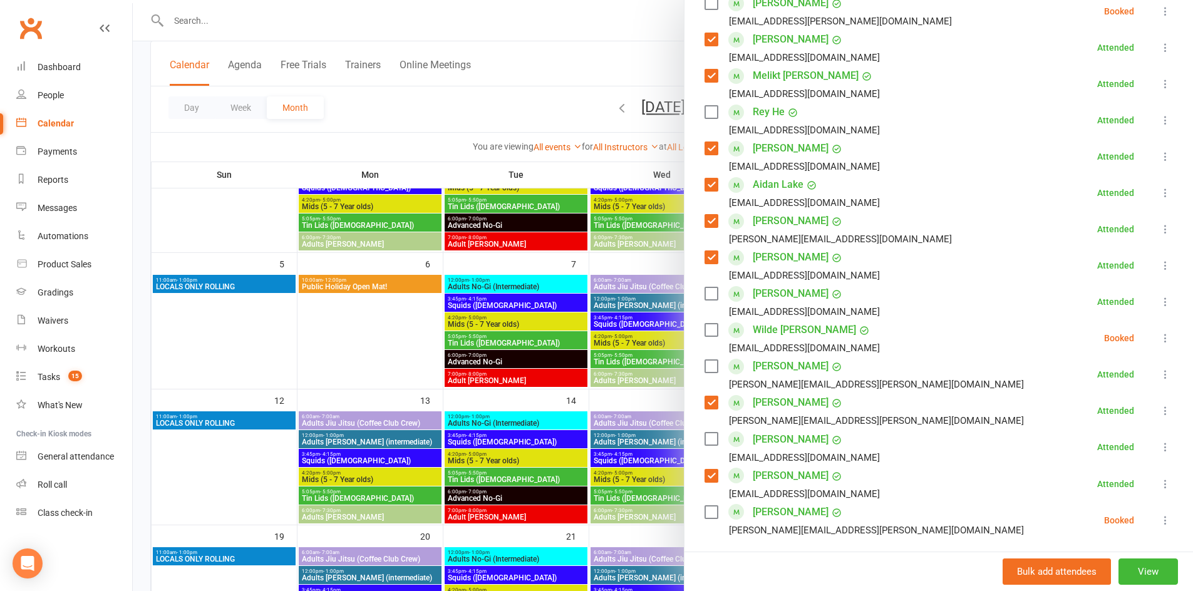
scroll to position [350, 0]
click at [711, 111] on label at bounding box center [710, 111] width 13 height 13
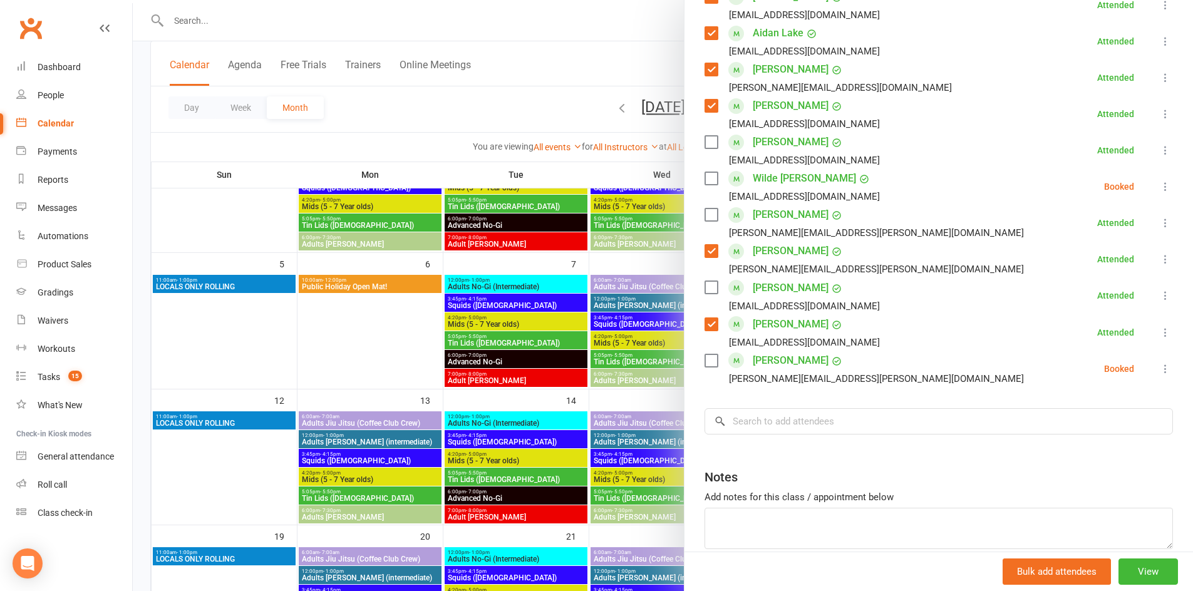
scroll to position [526, 0]
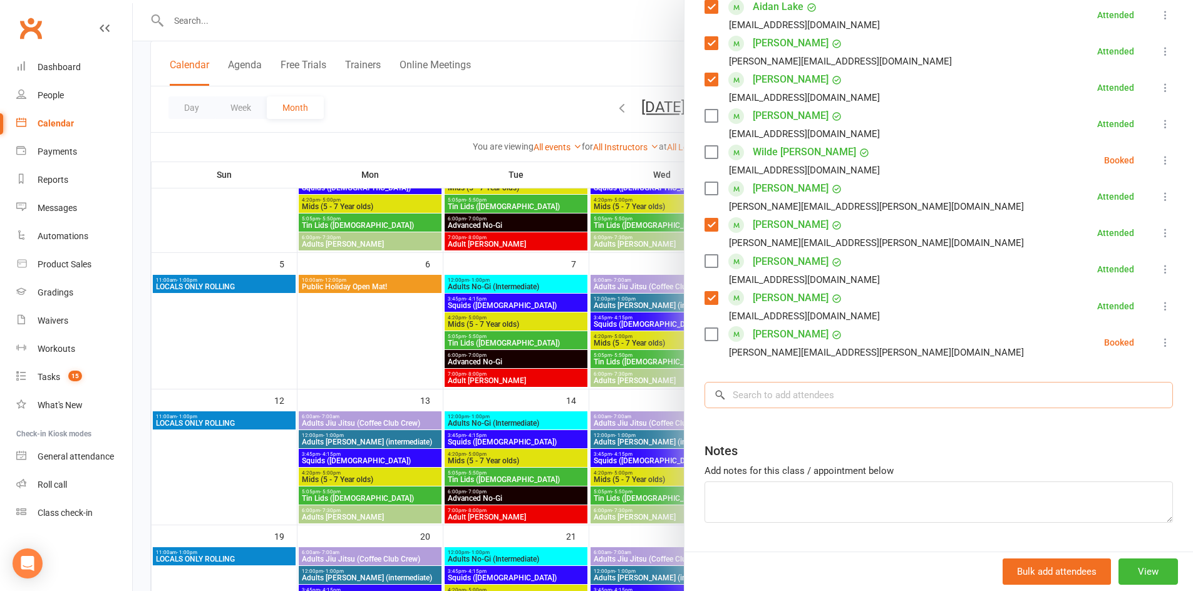
click at [795, 392] on input "search" at bounding box center [938, 395] width 468 height 26
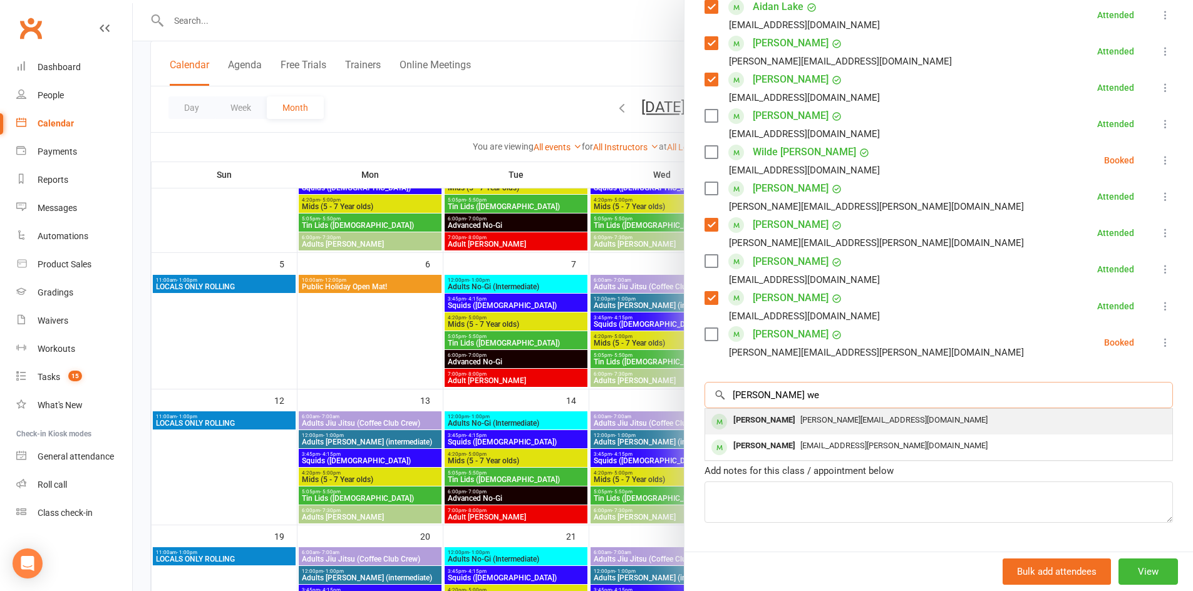
type input "[PERSON_NAME] we"
click at [800, 419] on span "[PERSON_NAME][EMAIL_ADDRESS][DOMAIN_NAME]" at bounding box center [893, 419] width 187 height 9
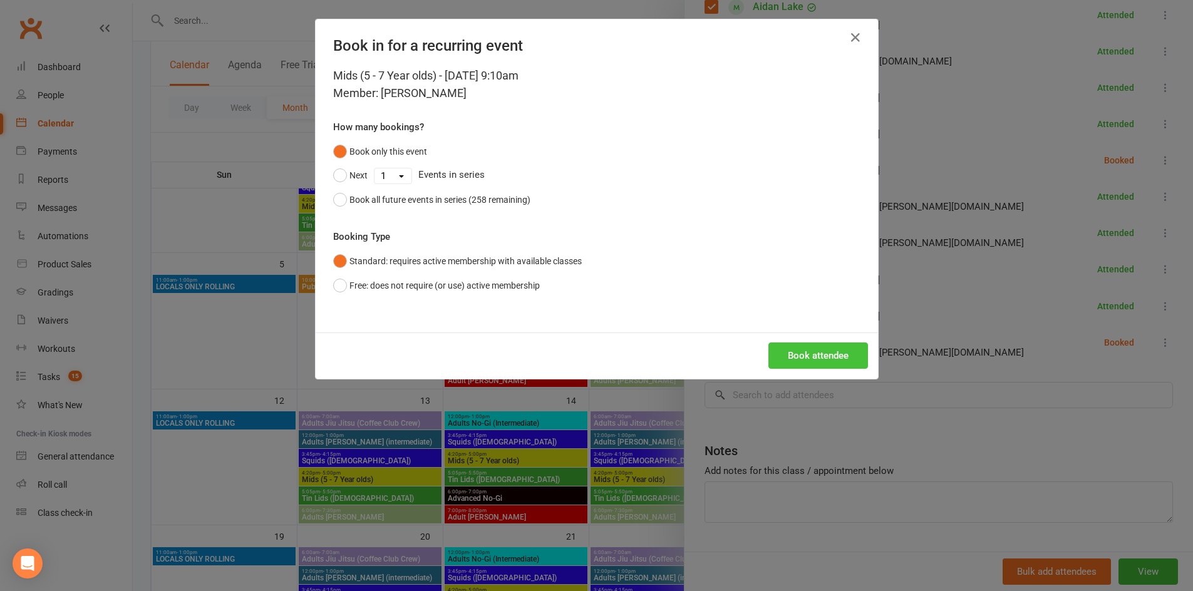
click at [819, 352] on button "Book attendee" at bounding box center [818, 355] width 100 height 26
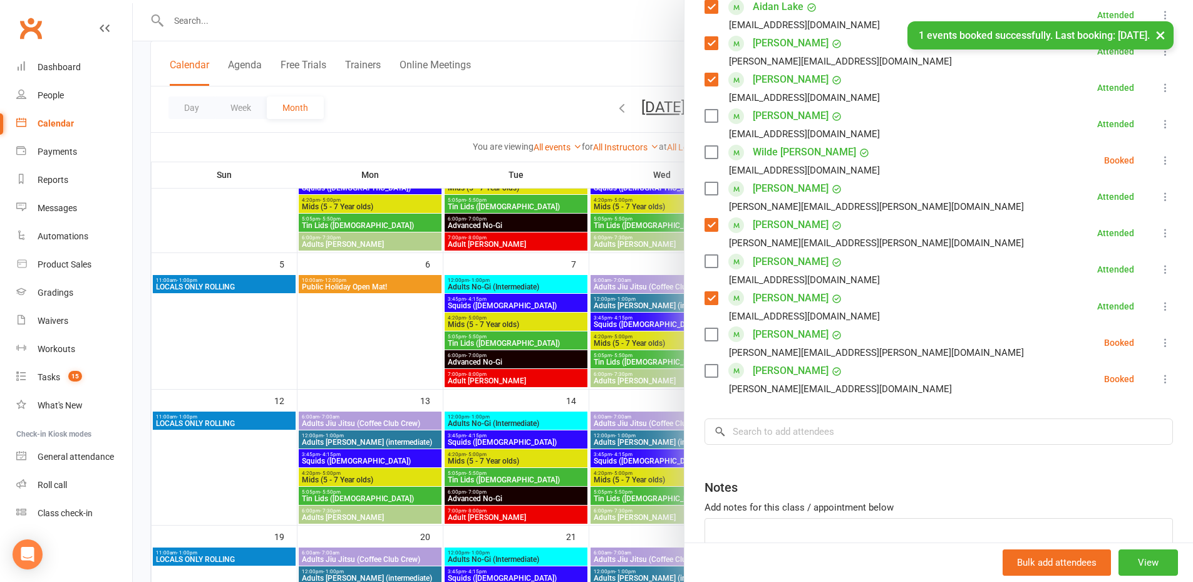
click at [711, 373] on label at bounding box center [710, 370] width 13 height 13
click at [938, 381] on icon at bounding box center [1165, 378] width 13 height 13
click at [938, 454] on link "Check in" at bounding box center [1104, 453] width 135 height 25
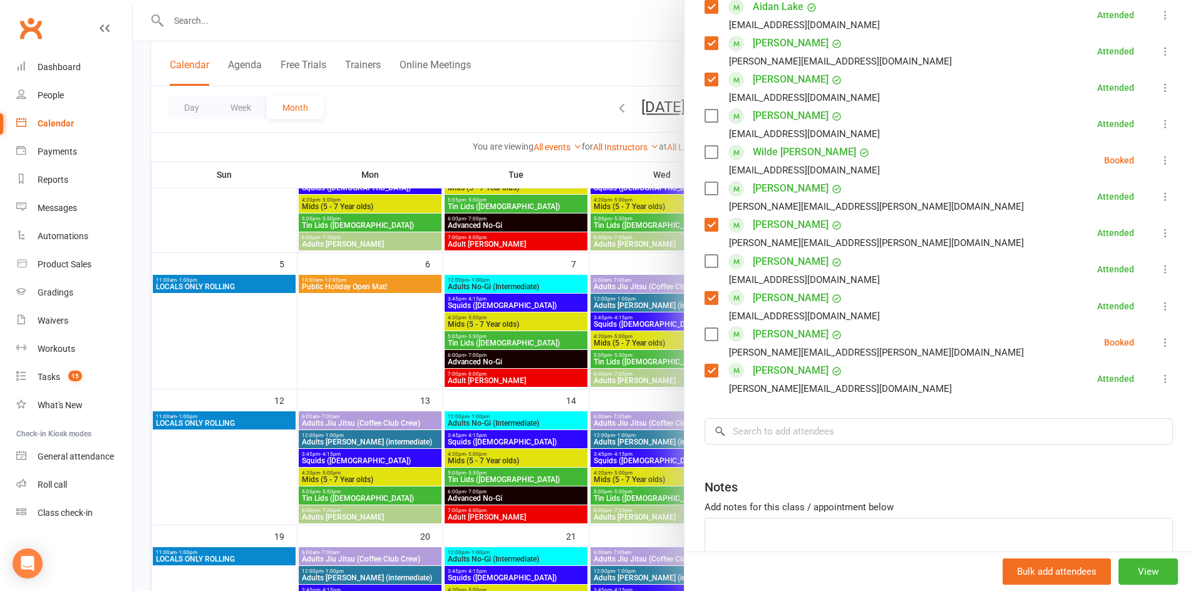
click at [938, 341] on icon at bounding box center [1165, 342] width 13 height 13
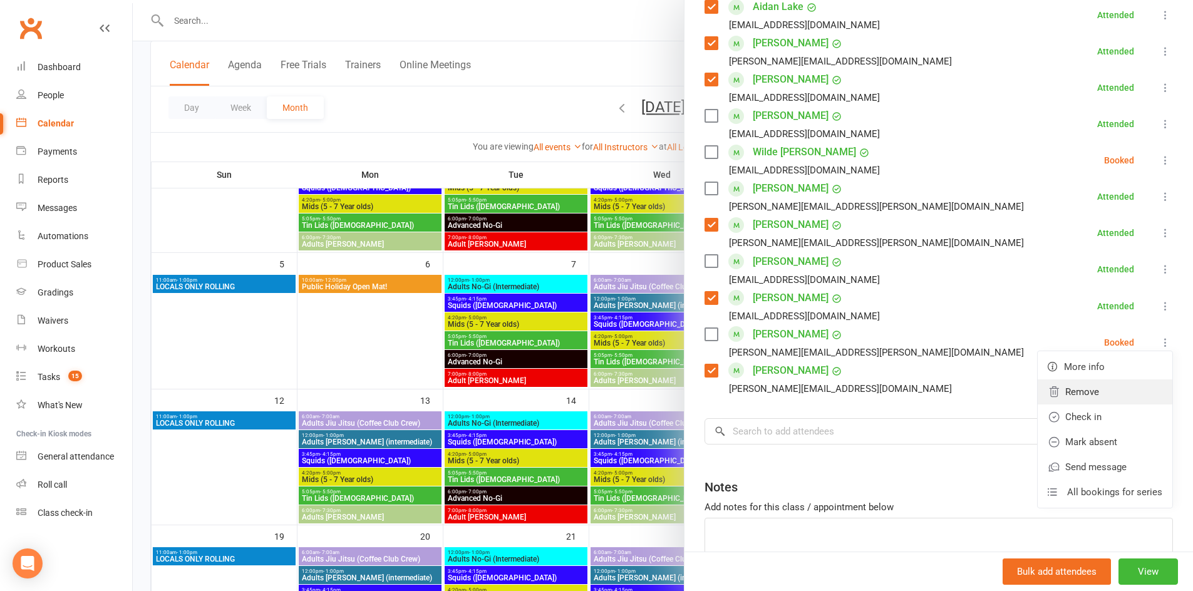
click at [938, 397] on link "Remove" at bounding box center [1104, 391] width 135 height 25
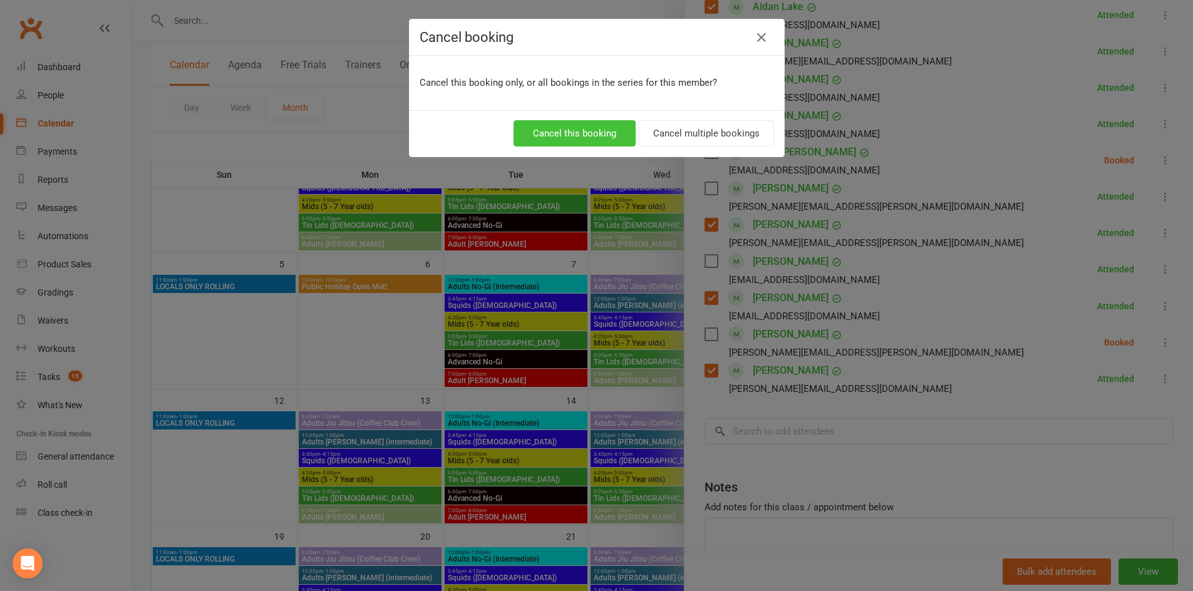
click at [624, 132] on button "Cancel this booking" at bounding box center [574, 133] width 122 height 26
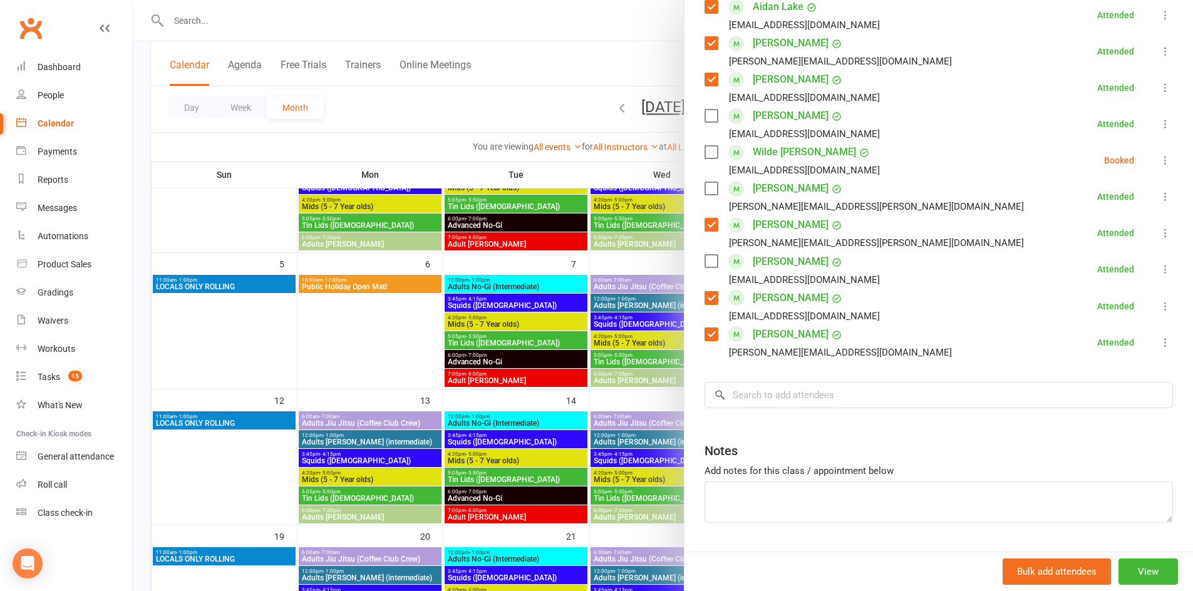
click at [709, 188] on label at bounding box center [710, 188] width 13 height 13
click at [712, 150] on label at bounding box center [710, 152] width 13 height 13
click at [938, 162] on icon at bounding box center [1165, 160] width 13 height 13
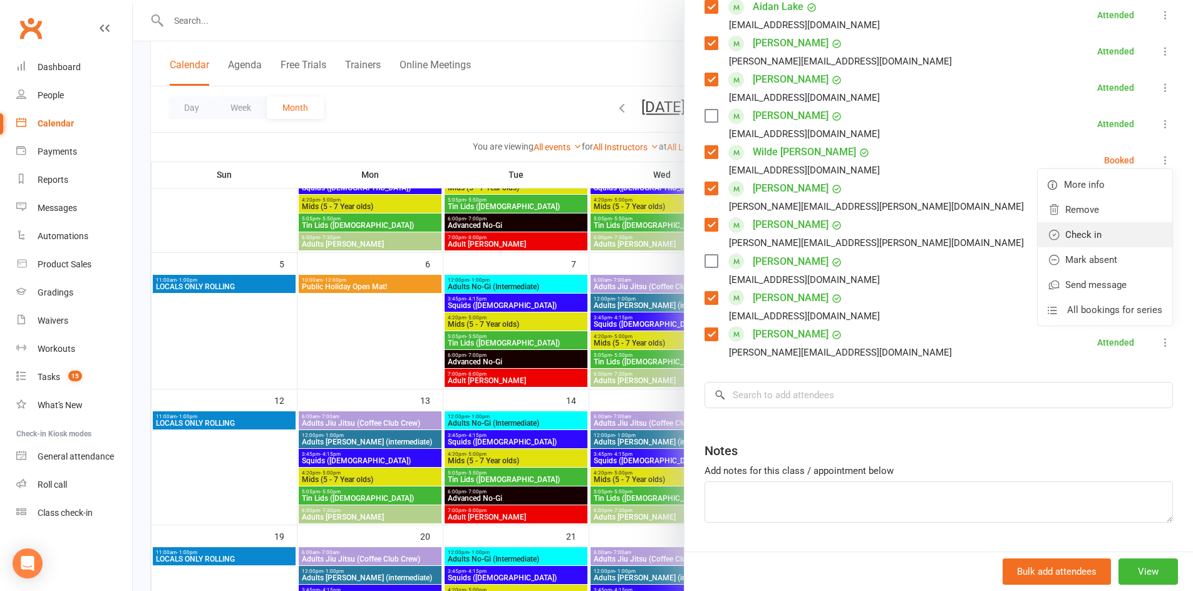
click at [938, 232] on link "Check in" at bounding box center [1104, 234] width 135 height 25
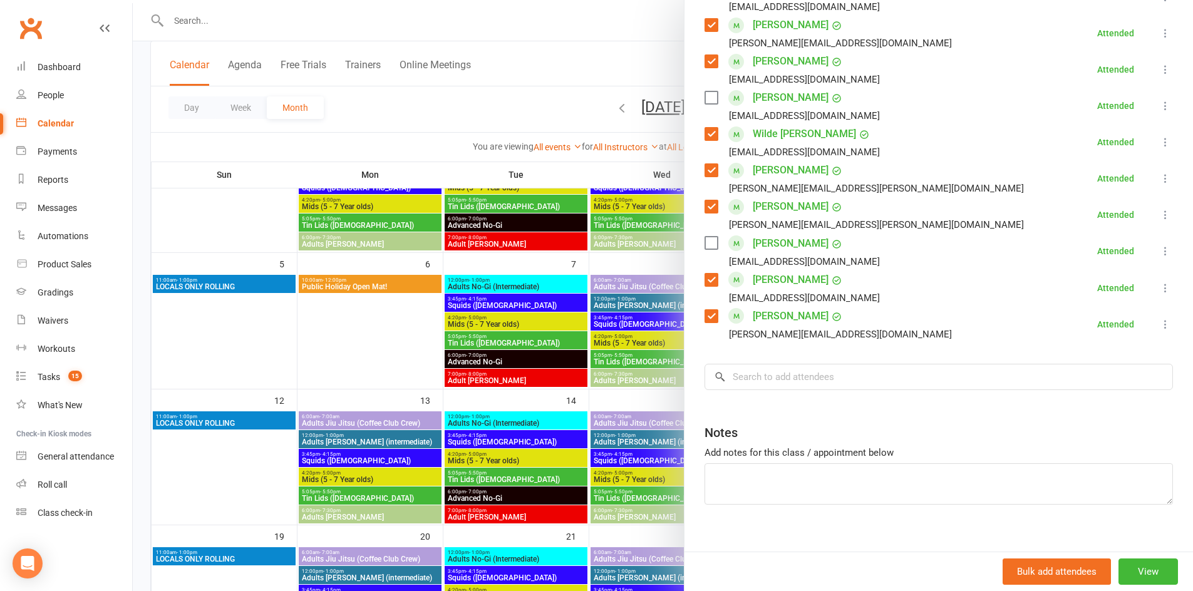
scroll to position [560, 0]
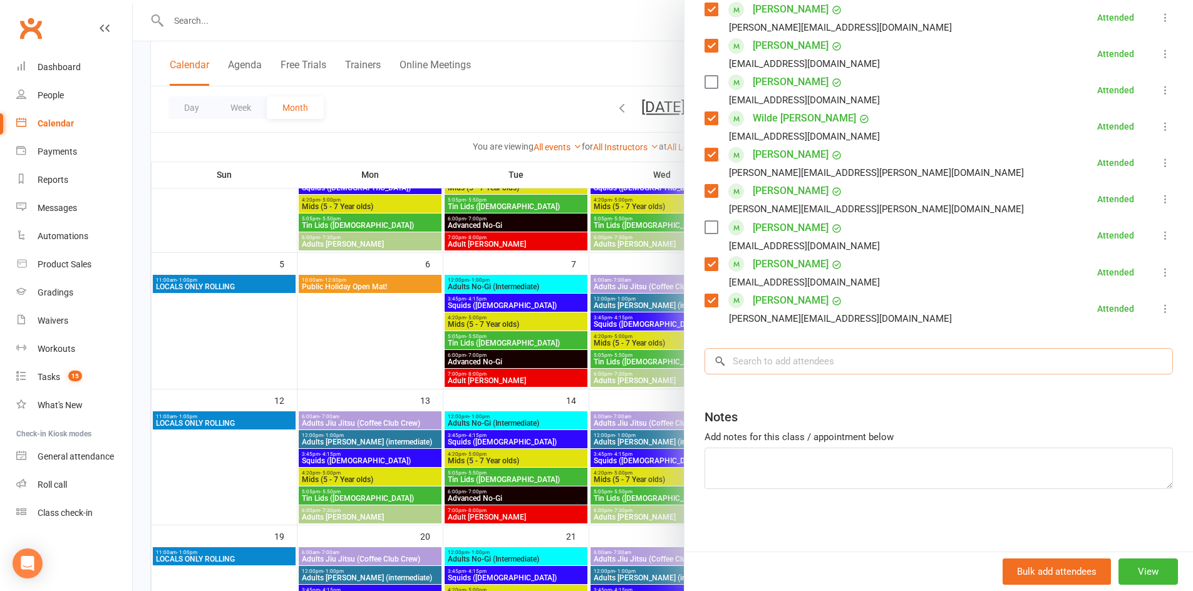
click at [755, 366] on input "search" at bounding box center [938, 361] width 468 height 26
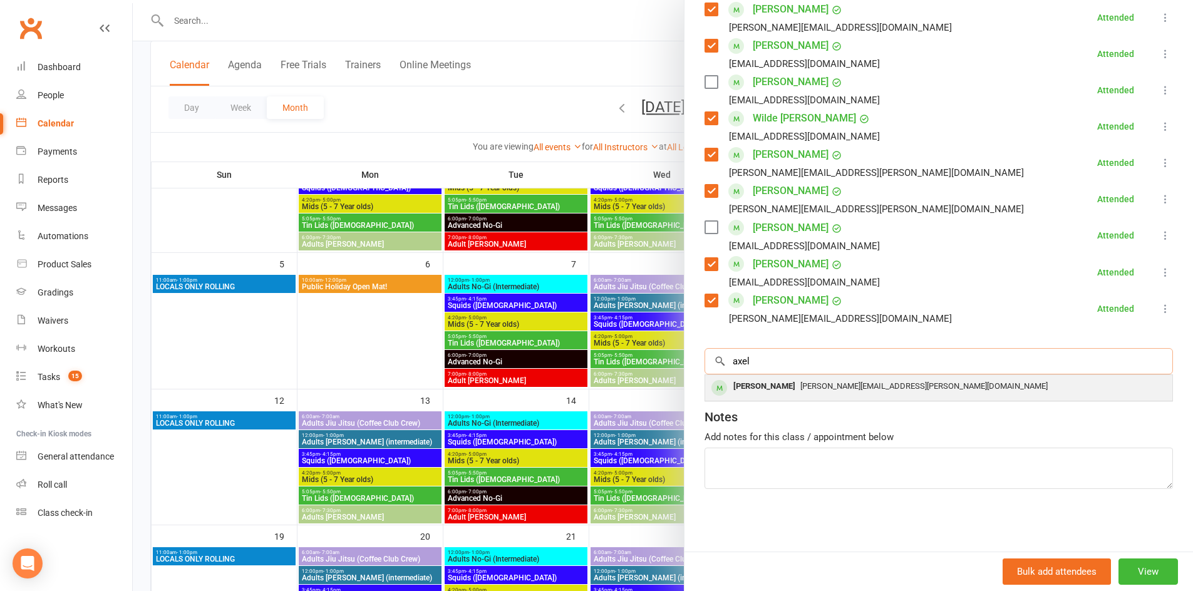
type input "axel"
click at [736, 385] on div "[PERSON_NAME]" at bounding box center [764, 386] width 72 height 18
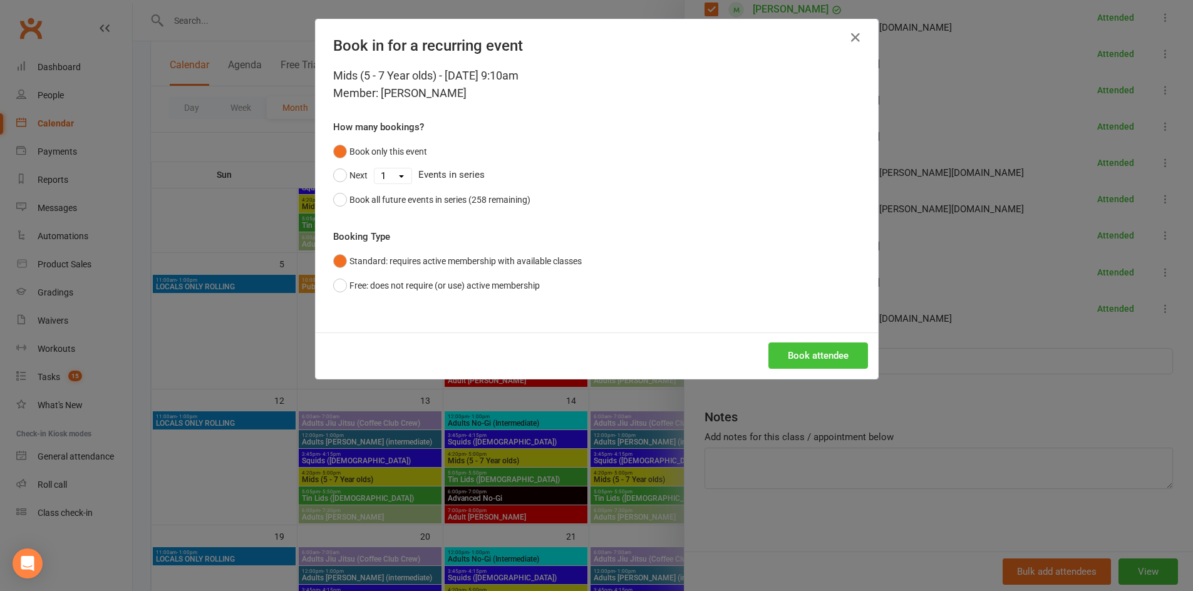
click at [793, 351] on button "Book attendee" at bounding box center [818, 355] width 100 height 26
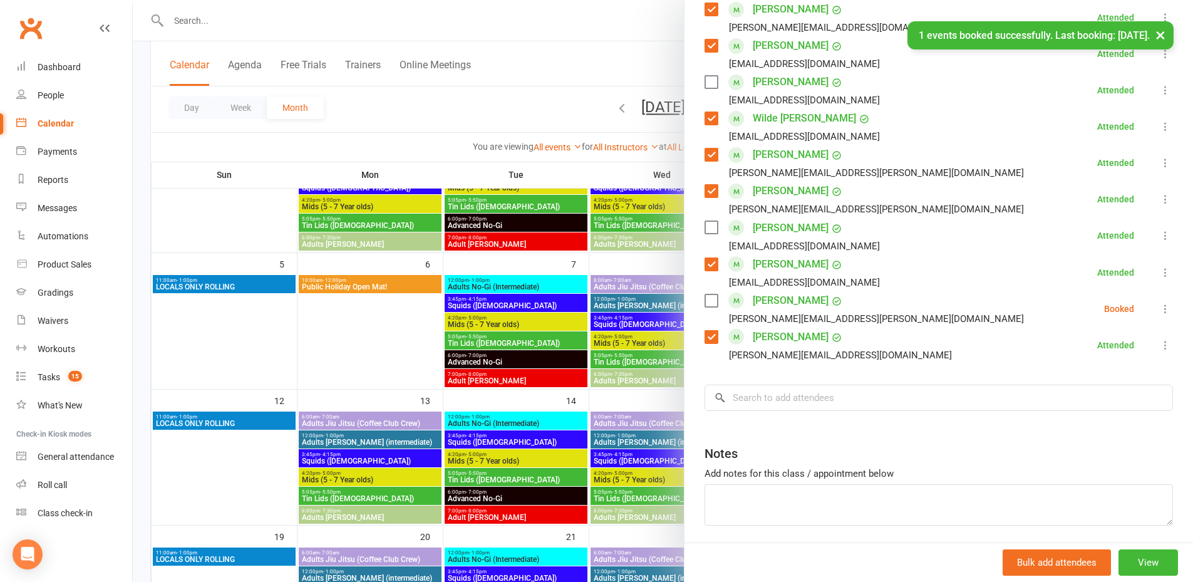
click at [706, 299] on label at bounding box center [710, 300] width 13 height 13
click at [938, 309] on icon at bounding box center [1165, 308] width 13 height 13
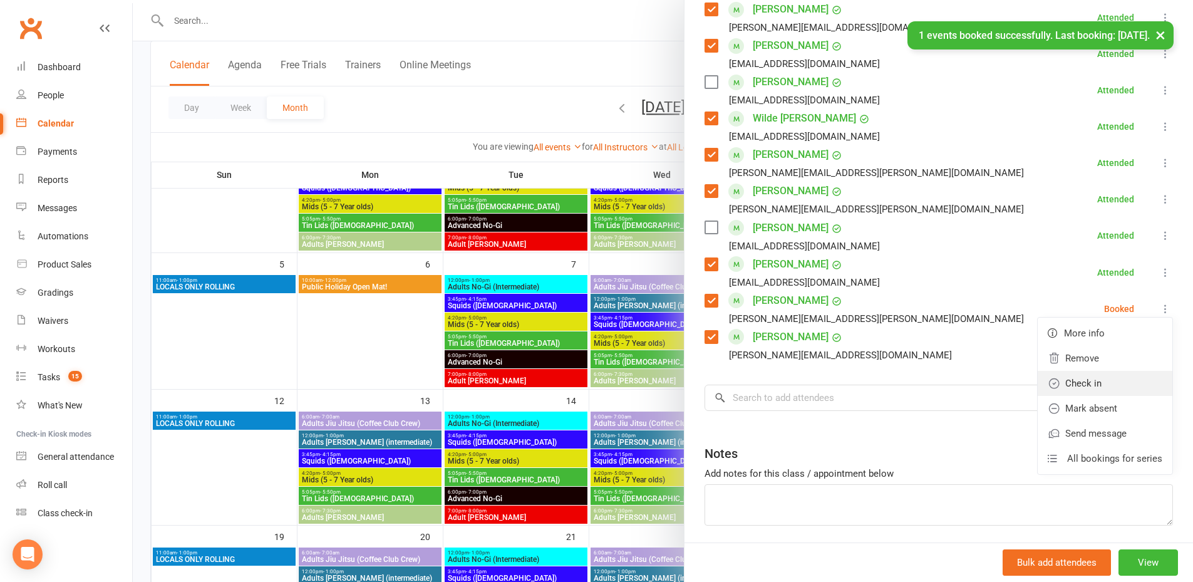
click at [938, 389] on link "Check in" at bounding box center [1104, 383] width 135 height 25
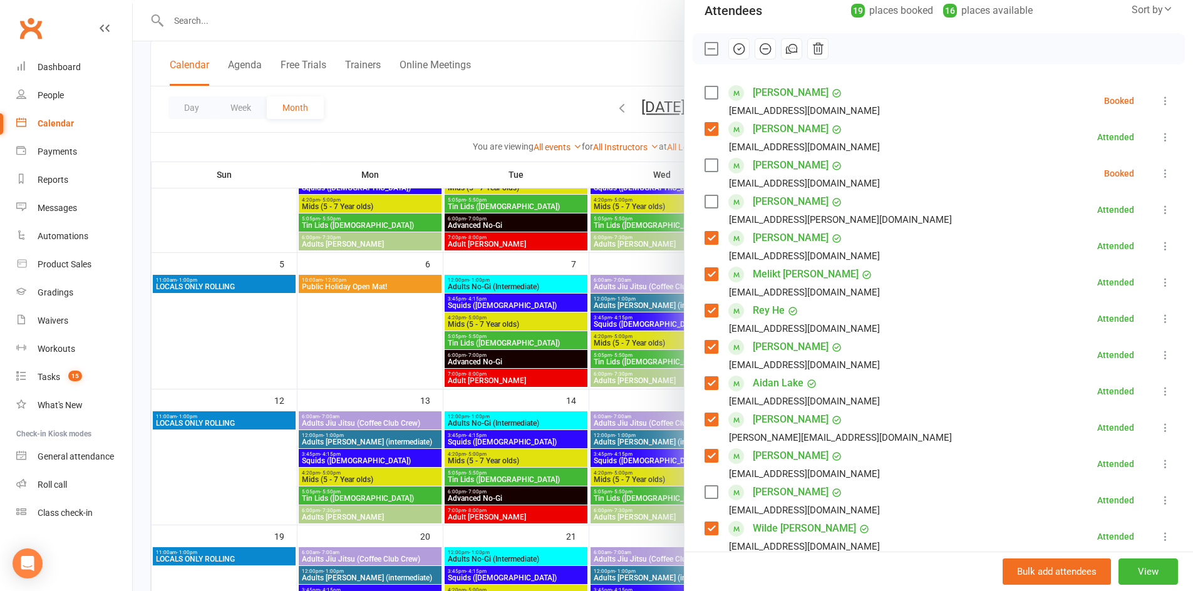
scroll to position [590, 0]
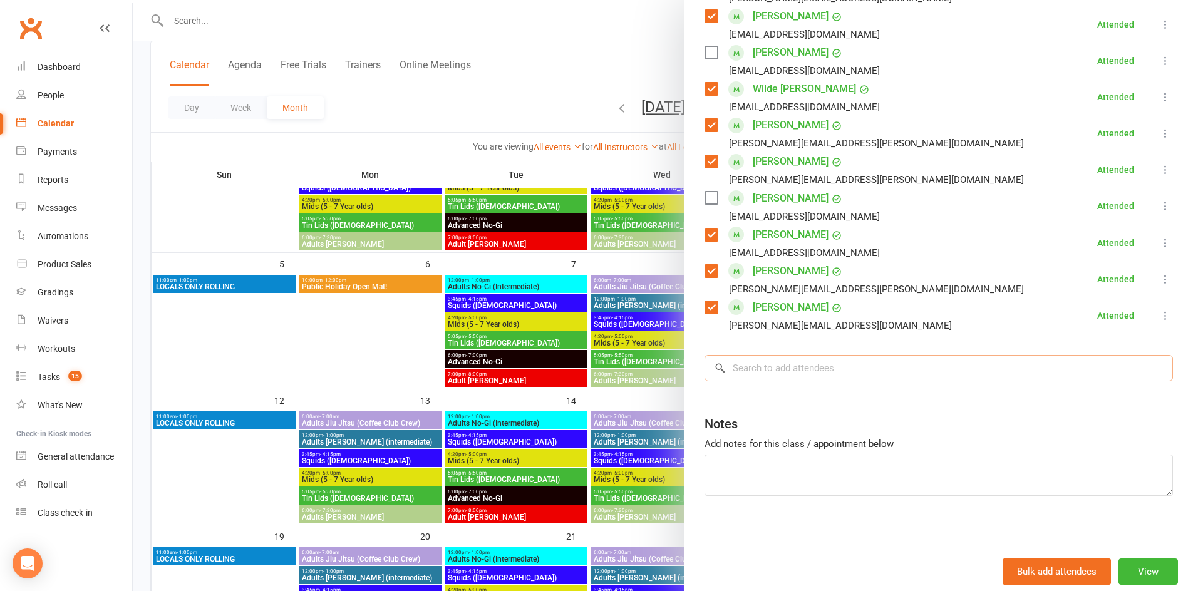
click at [859, 371] on input "search" at bounding box center [938, 368] width 468 height 26
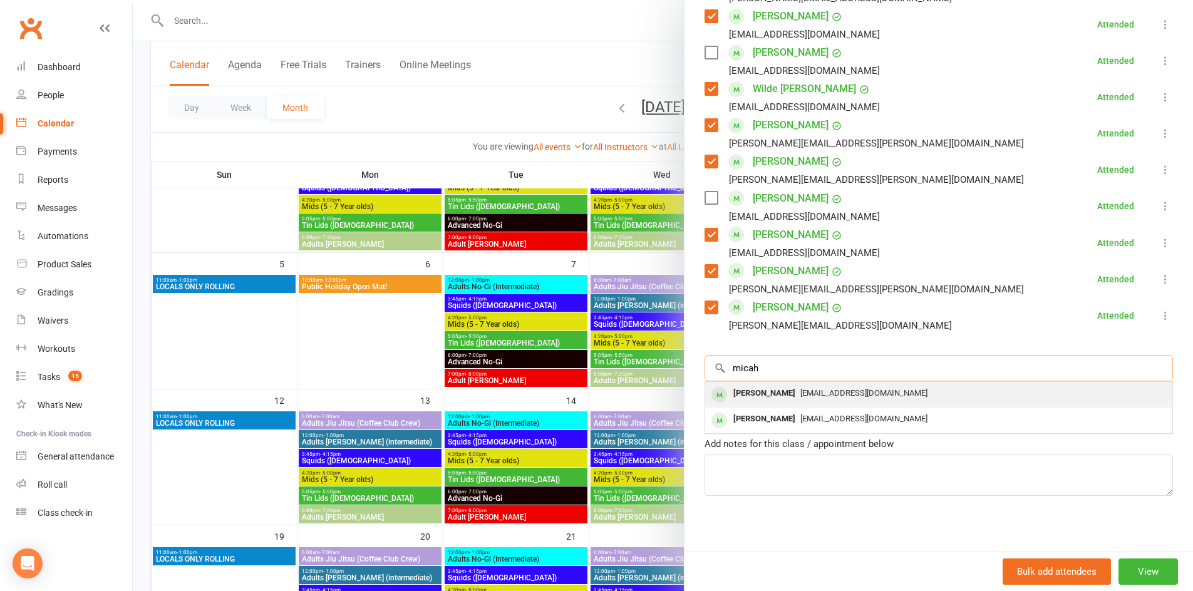
type input "micah"
click at [881, 391] on span "[EMAIL_ADDRESS][DOMAIN_NAME]" at bounding box center [863, 392] width 127 height 9
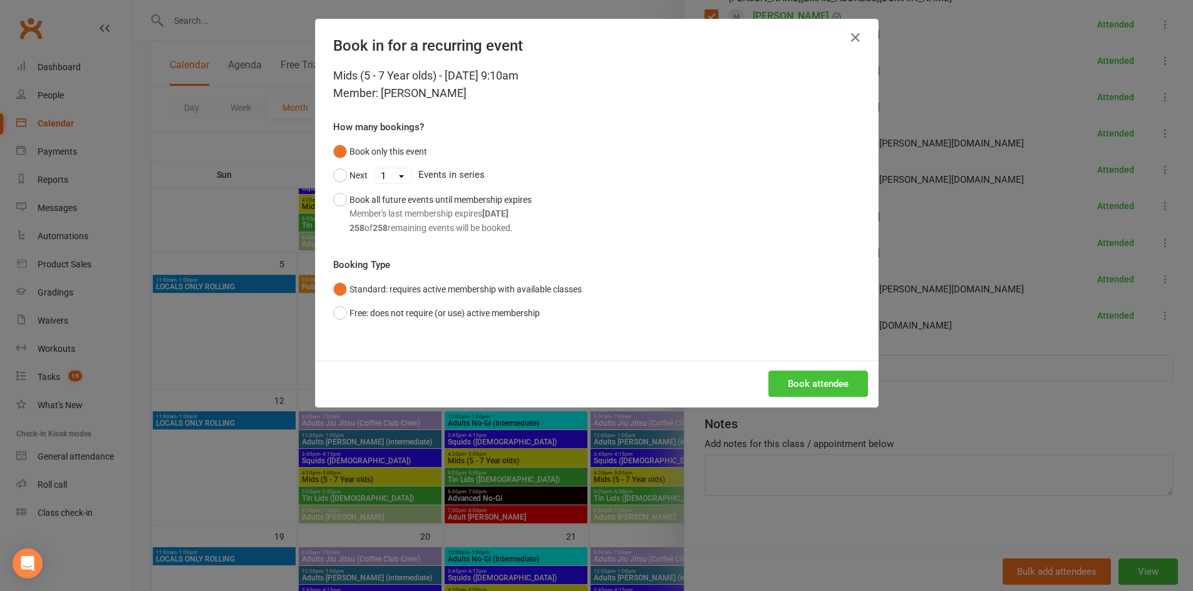
click at [801, 384] on button "Book attendee" at bounding box center [818, 384] width 100 height 26
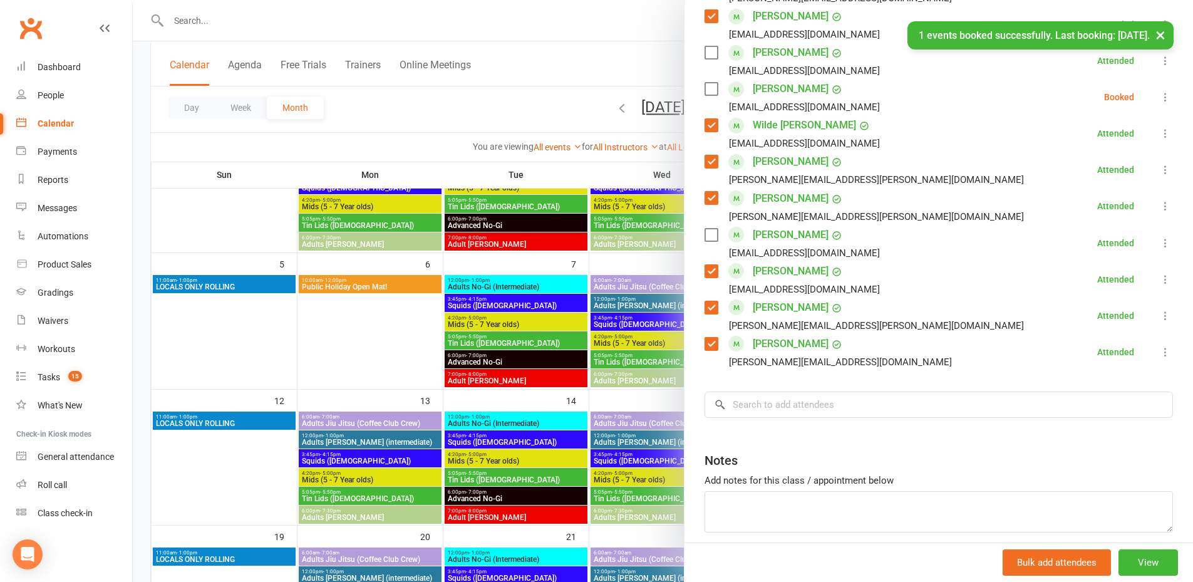
click at [710, 88] on label at bounding box center [710, 89] width 13 height 13
click at [938, 100] on icon at bounding box center [1165, 97] width 13 height 13
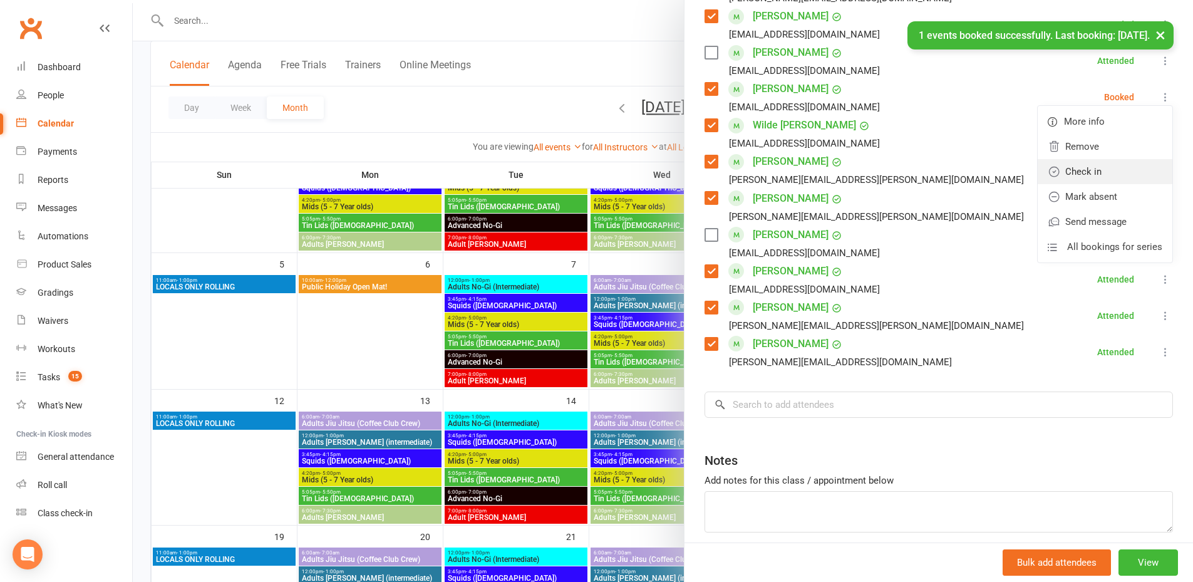
click at [938, 172] on link "Check in" at bounding box center [1104, 171] width 135 height 25
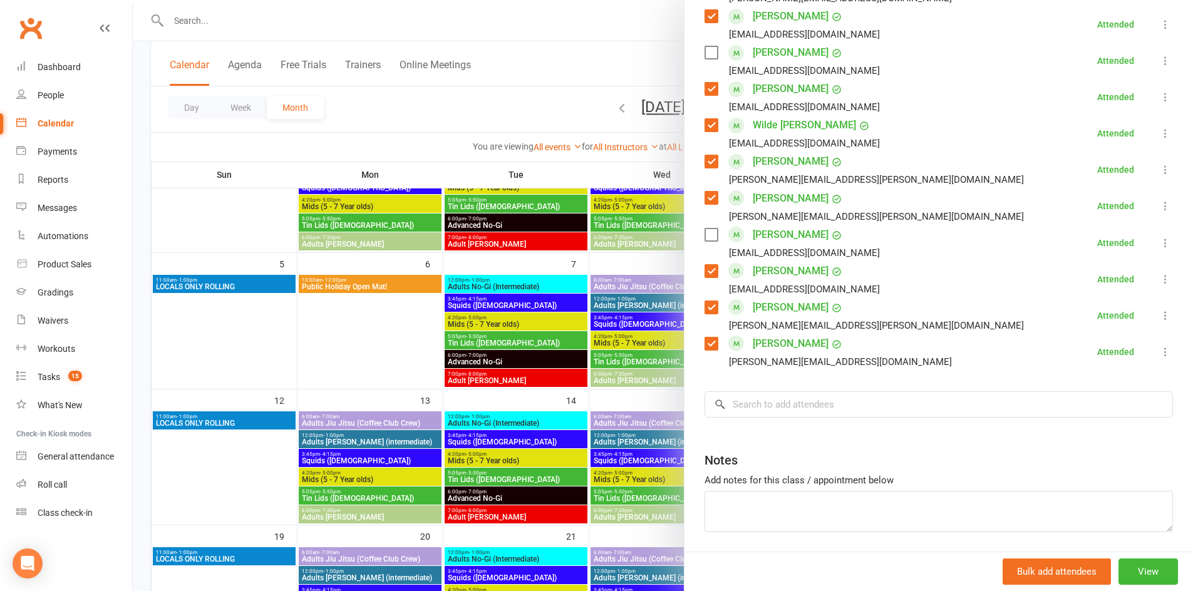
click at [704, 235] on label at bounding box center [710, 234] width 13 height 13
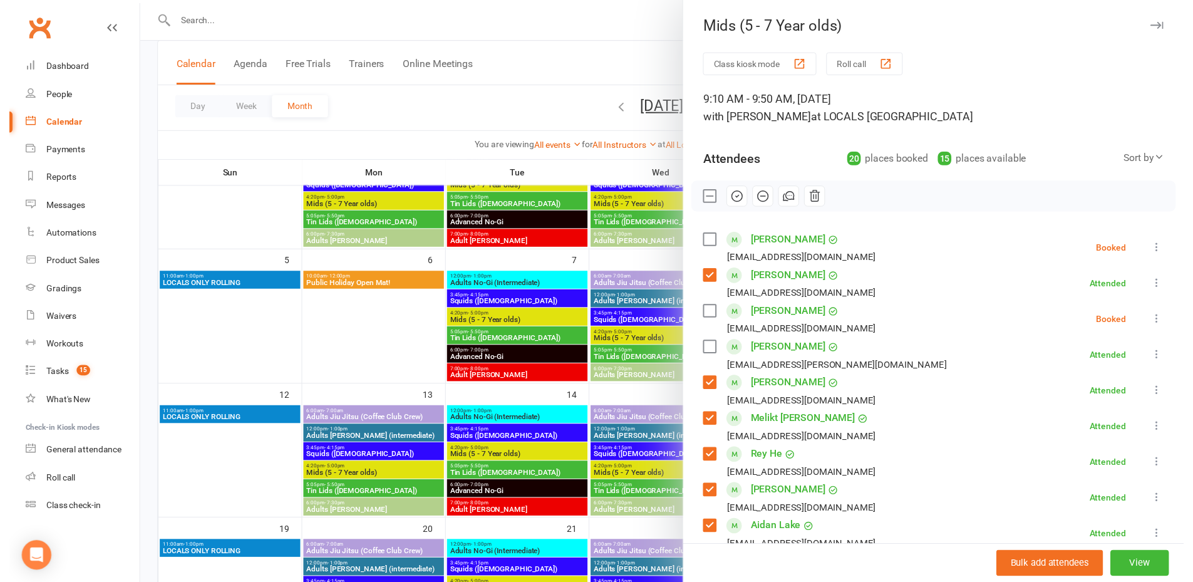
scroll to position [624, 0]
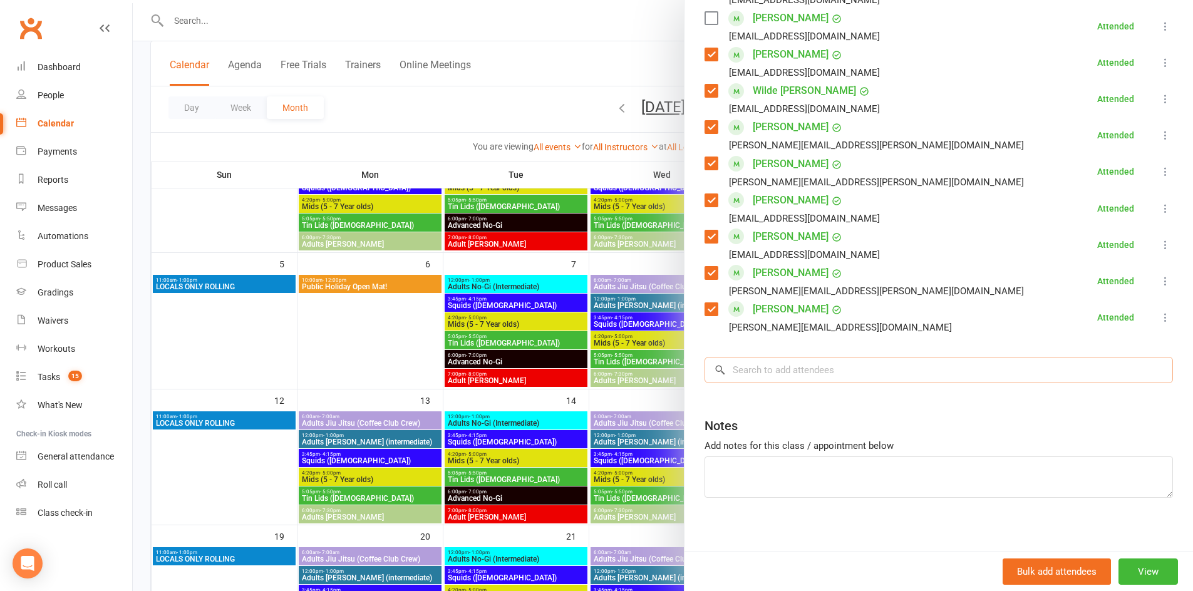
click at [832, 370] on input "search" at bounding box center [938, 370] width 468 height 26
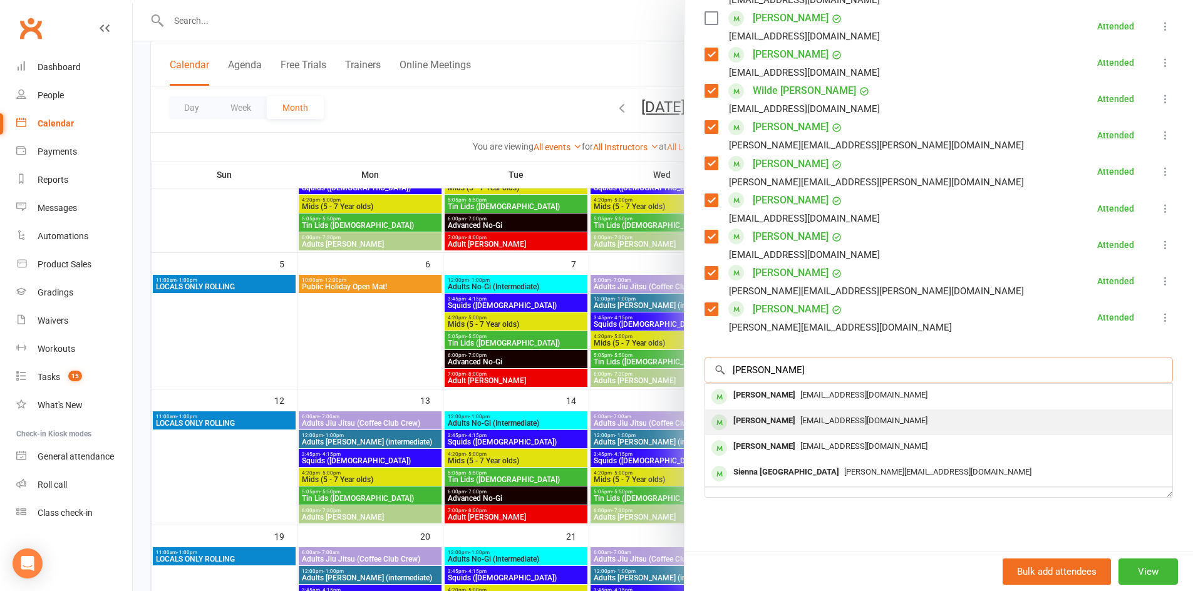
type input "[PERSON_NAME]"
click at [818, 418] on span "[EMAIL_ADDRESS][DOMAIN_NAME]" at bounding box center [863, 420] width 127 height 9
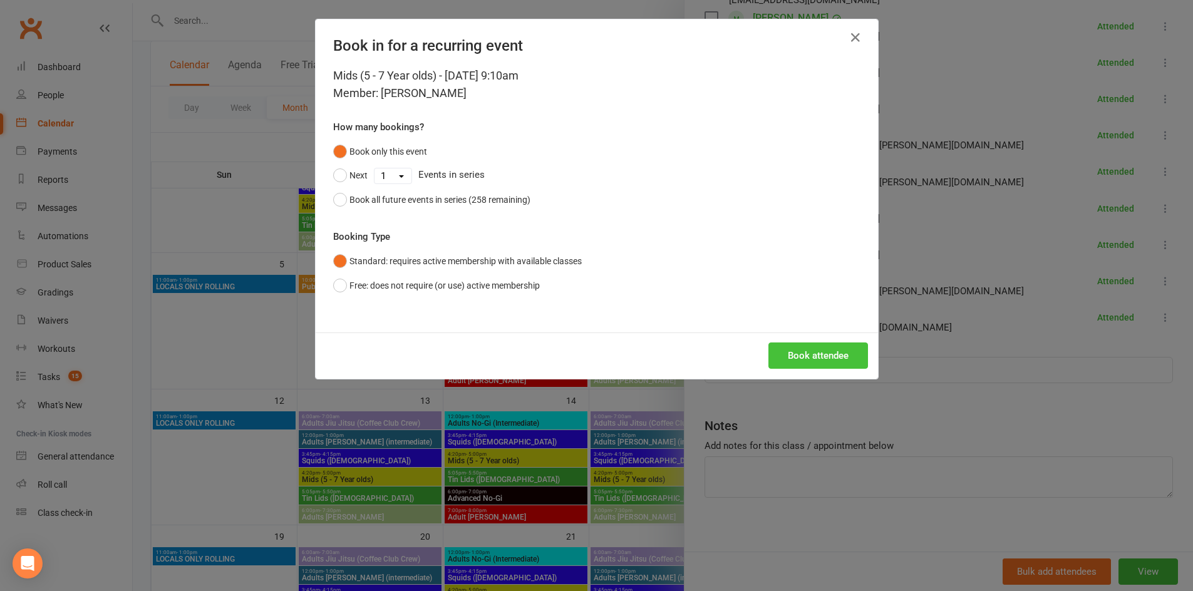
click at [800, 352] on button "Book attendee" at bounding box center [818, 355] width 100 height 26
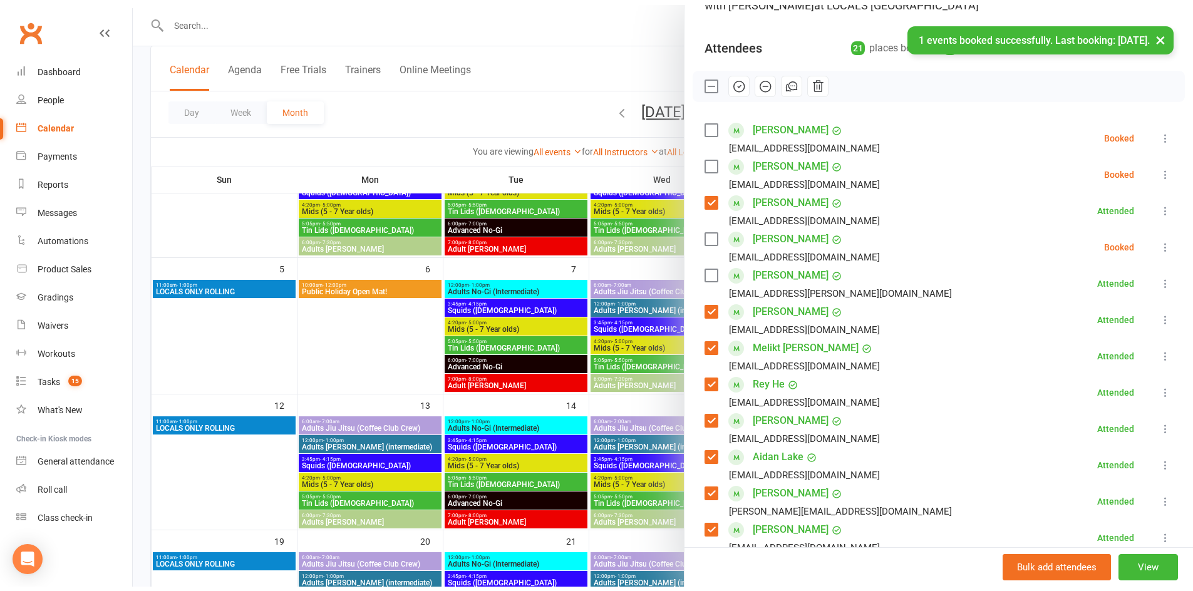
scroll to position [115, 0]
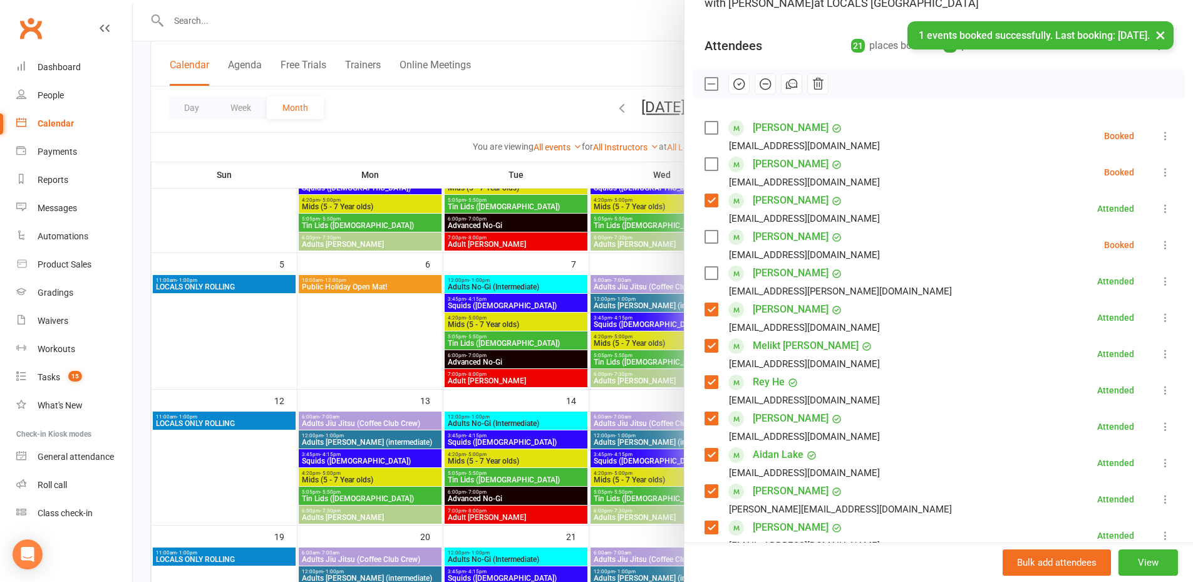
click at [709, 125] on label at bounding box center [710, 127] width 13 height 13
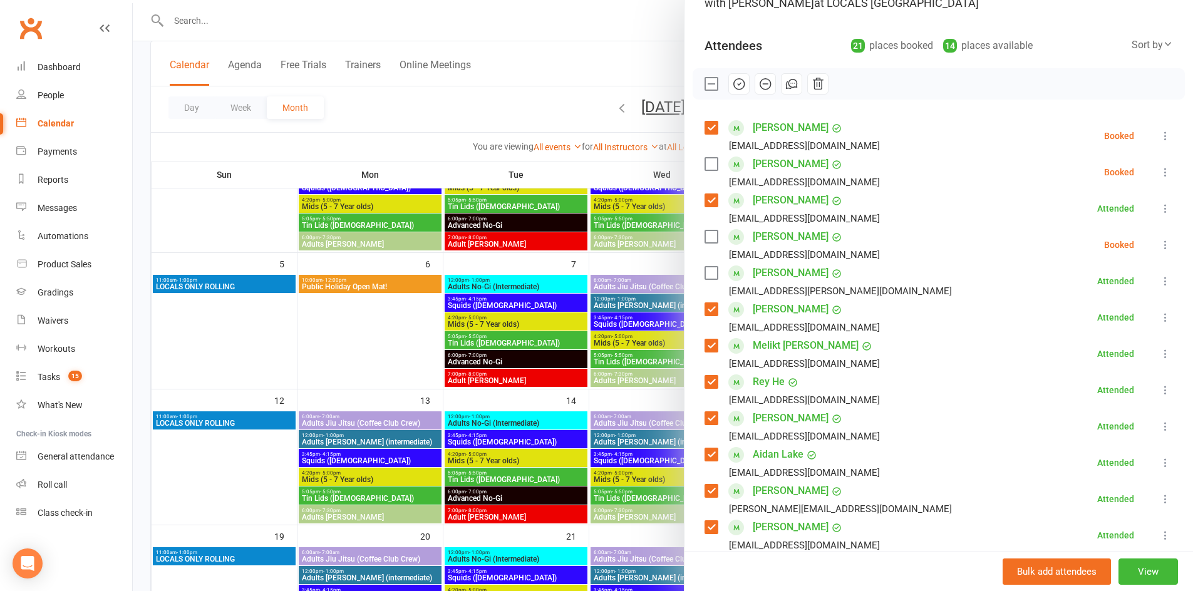
click at [938, 135] on icon at bounding box center [1165, 136] width 13 height 13
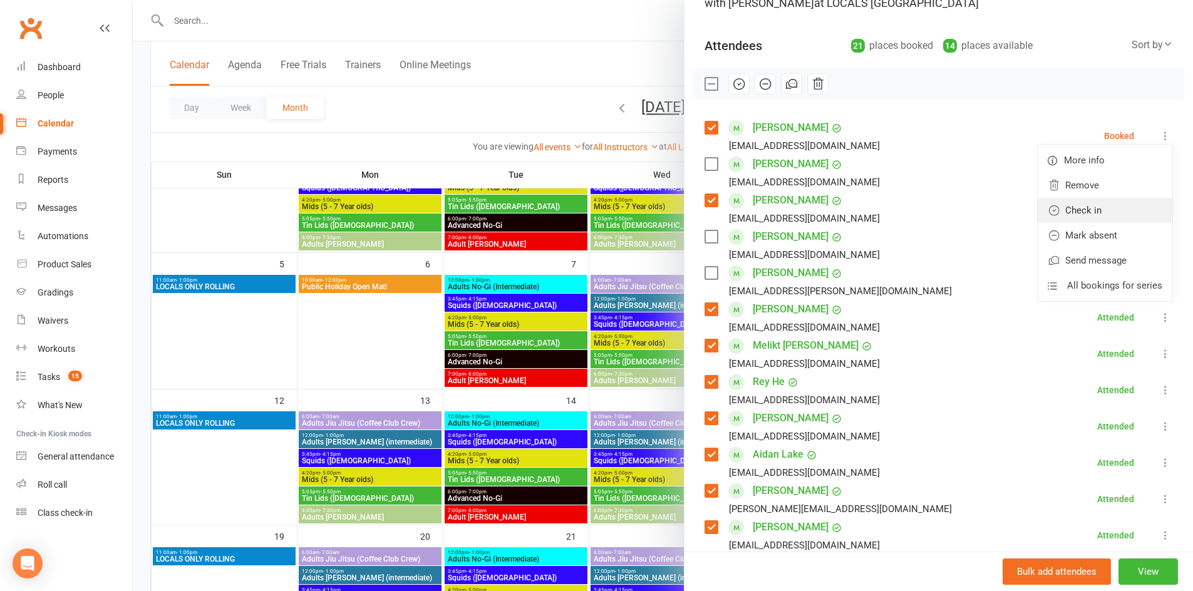
click at [938, 210] on link "Check in" at bounding box center [1104, 210] width 135 height 25
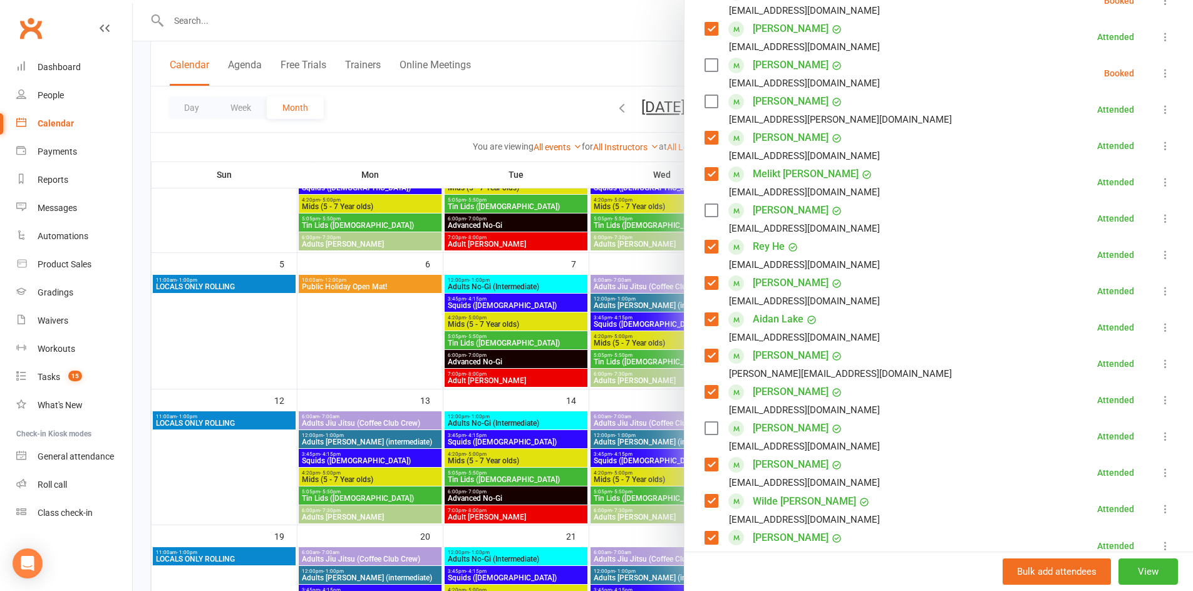
scroll to position [294, 0]
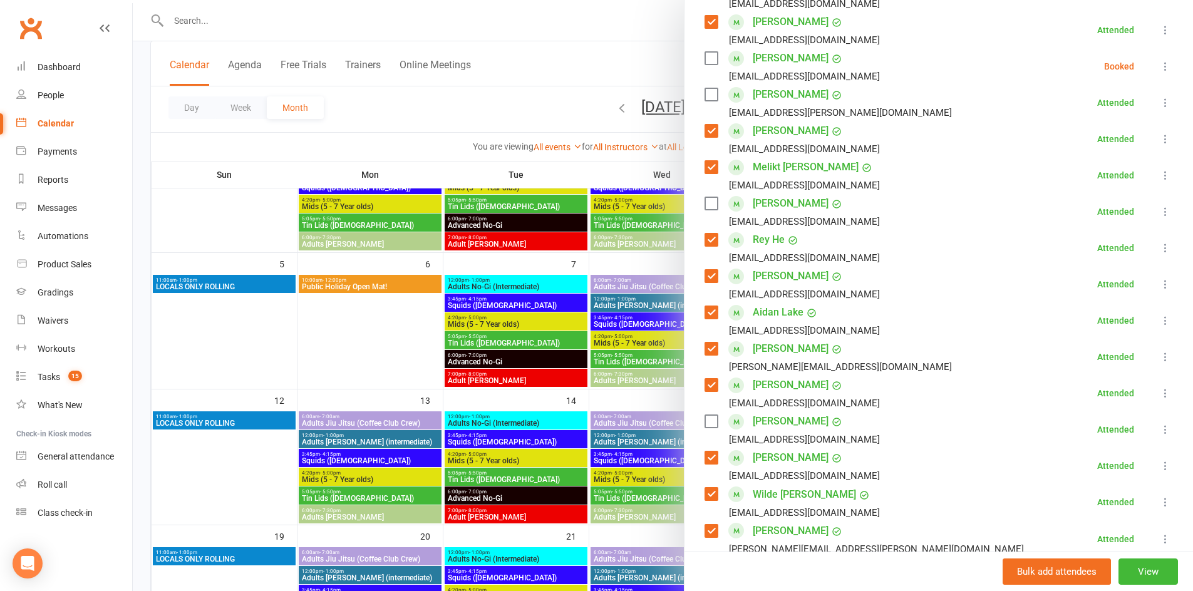
click at [709, 424] on label at bounding box center [710, 421] width 13 height 13
click at [938, 65] on icon at bounding box center [1165, 66] width 13 height 13
click at [938, 122] on link "Remove" at bounding box center [1104, 115] width 135 height 25
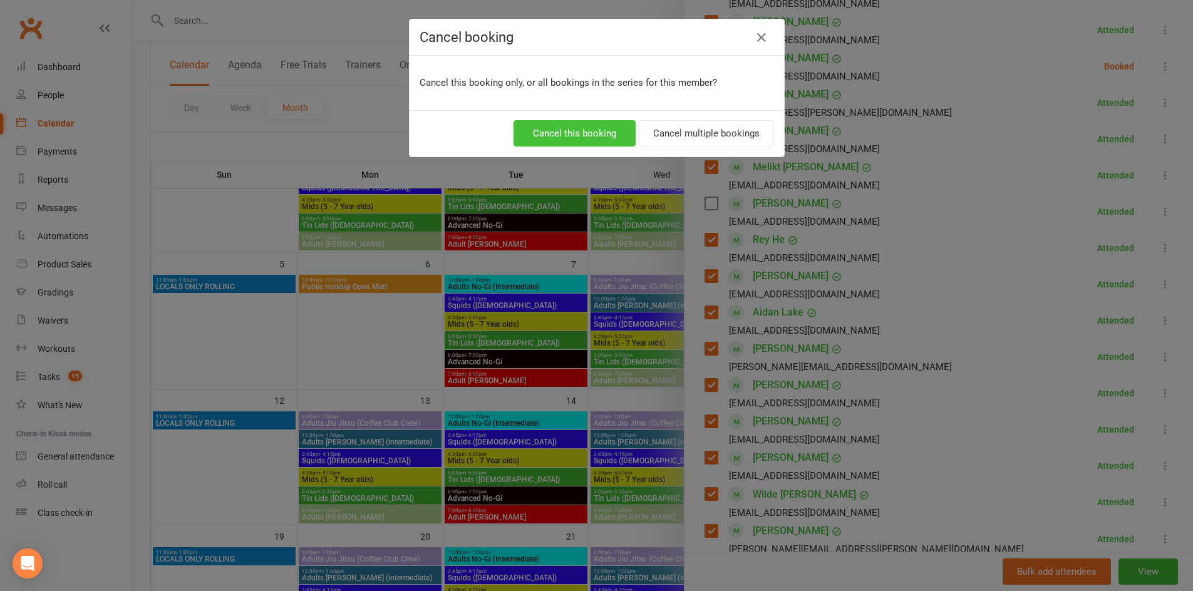
click at [591, 130] on button "Cancel this booking" at bounding box center [574, 133] width 122 height 26
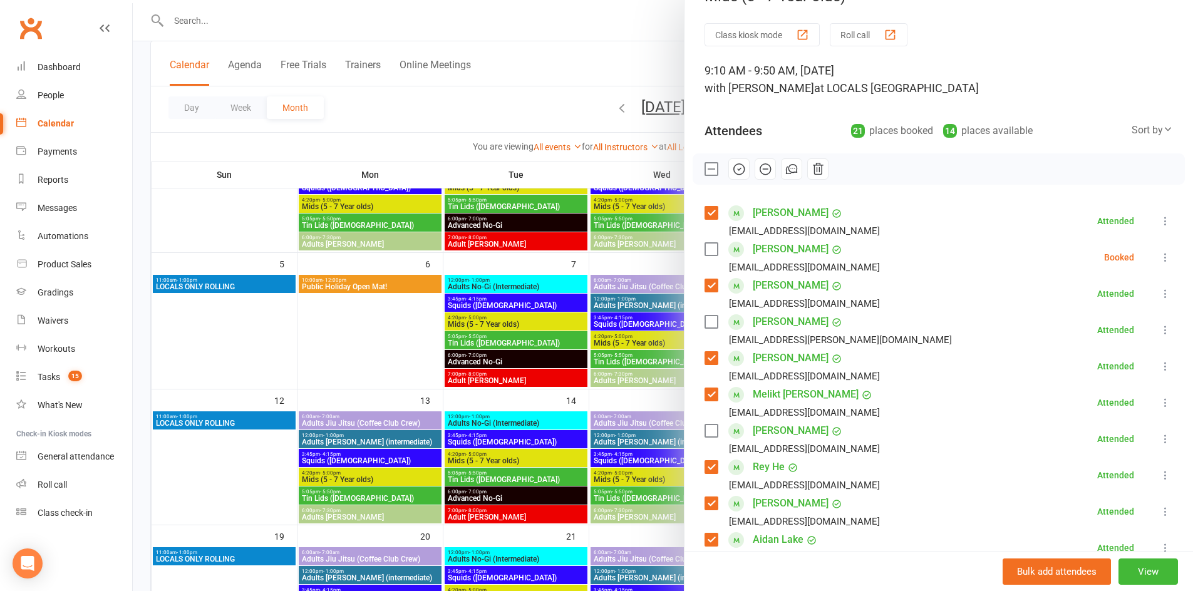
scroll to position [31, 0]
click at [938, 255] on icon at bounding box center [1165, 256] width 13 height 13
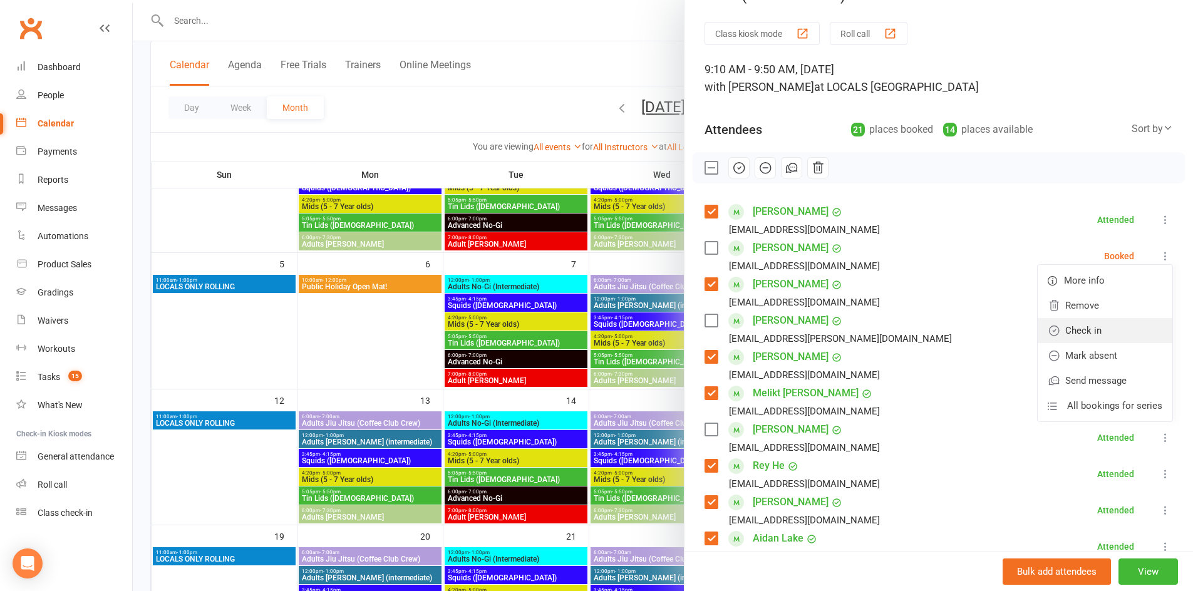
click at [938, 330] on link "Check in" at bounding box center [1104, 330] width 135 height 25
